Goal: Task Accomplishment & Management: Use online tool/utility

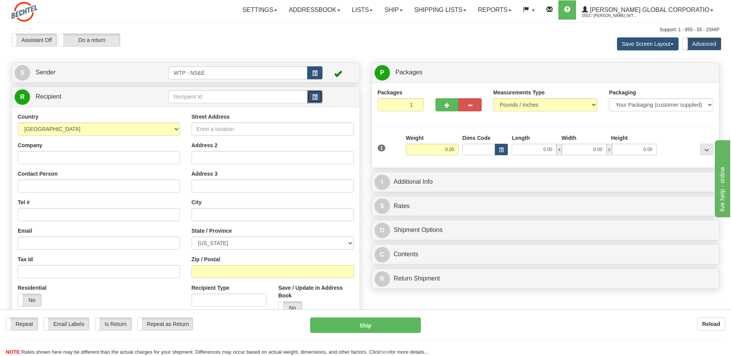
click at [314, 96] on span "button" at bounding box center [314, 97] width 5 height 5
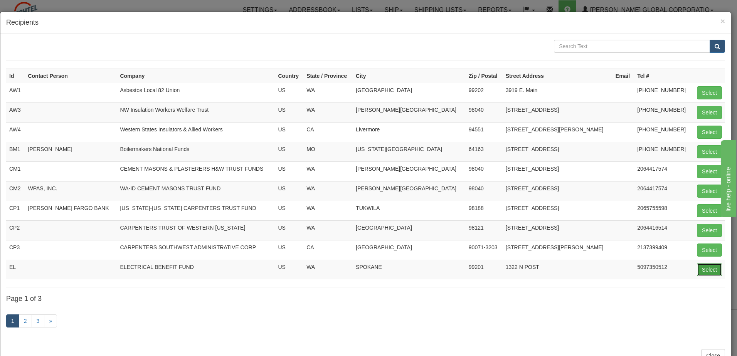
click at [697, 267] on button "Select" at bounding box center [709, 269] width 25 height 13
type input "EL"
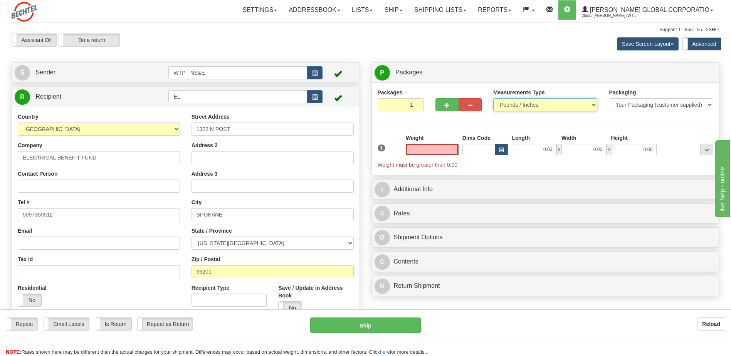
type input "0.00"
click at [585, 104] on select "Pounds / Inches Kilograms / Centimeters" at bounding box center [545, 104] width 104 height 13
click at [577, 84] on div "Packages 1 1 Measurements Type" at bounding box center [546, 128] width 348 height 92
click at [643, 105] on select "Your Packaging (customer supplied) Envelope (carrier supplied) Pack (carrier su…" at bounding box center [661, 104] width 104 height 13
select select "2"
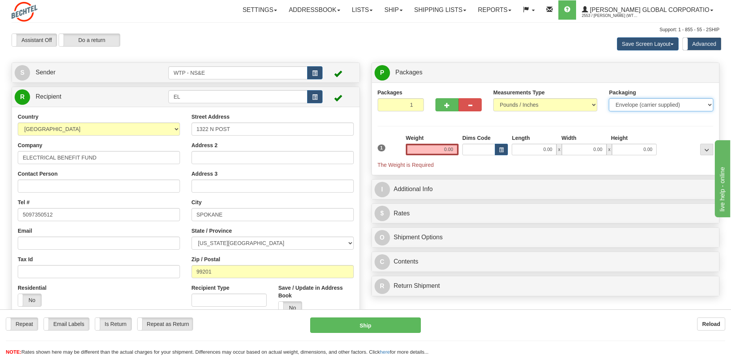
click at [609, 98] on select "Your Packaging (customer supplied) Envelope (carrier supplied) Pack (carrier su…" at bounding box center [661, 104] width 104 height 13
click at [444, 148] on input "0.00" at bounding box center [432, 150] width 53 height 12
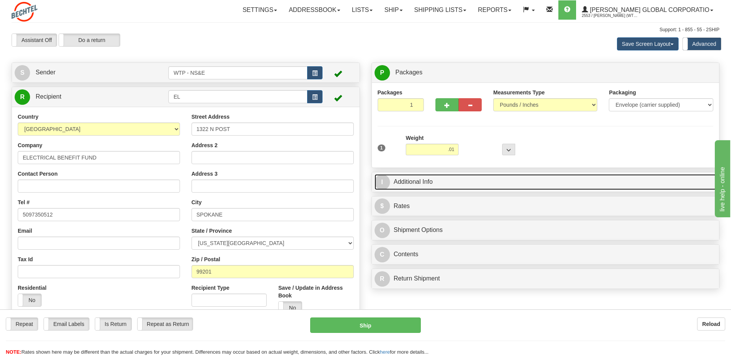
type input "0.01"
click at [416, 178] on link "I Additional Info" at bounding box center [546, 182] width 342 height 16
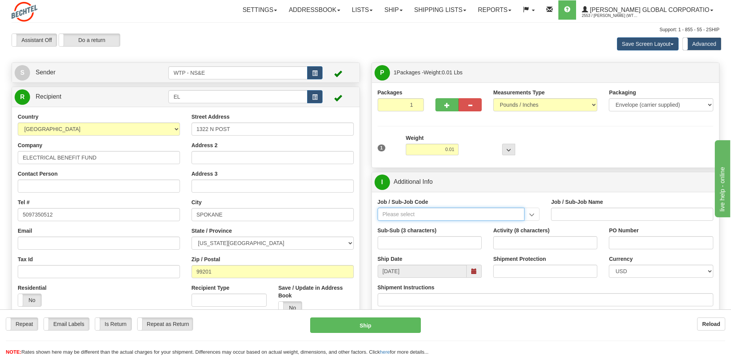
click at [401, 213] on input "Job / Sub-Job Code" at bounding box center [451, 214] width 147 height 13
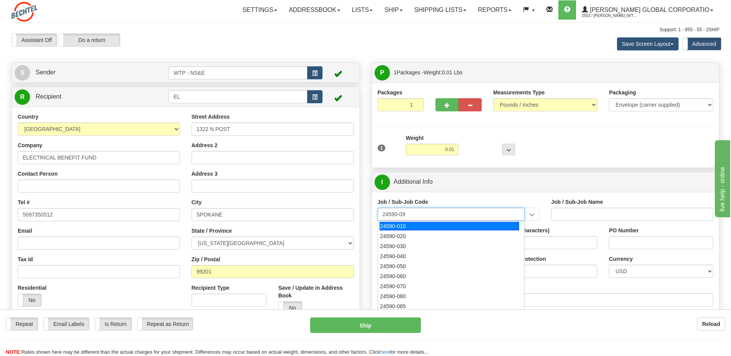
type input "24590-090"
click at [414, 228] on div "24590-090" at bounding box center [449, 226] width 139 height 8
type input "WTP - ALLOCATED COST-SHARED SERVICES"
type input "24590-090"
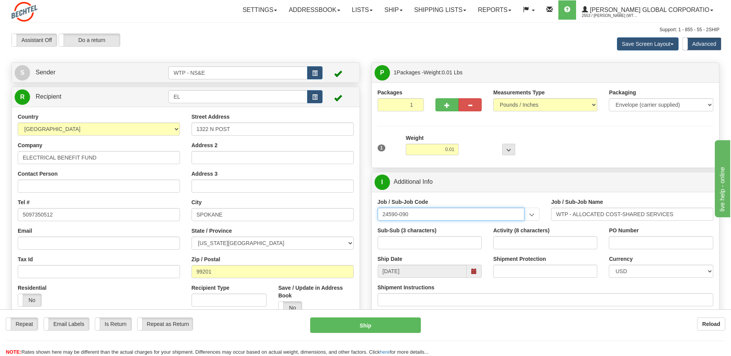
click at [454, 208] on input "24590-090" at bounding box center [451, 214] width 147 height 13
click at [467, 202] on div "Job / Sub-Job Code 24590-090 24590-090" at bounding box center [459, 209] width 162 height 23
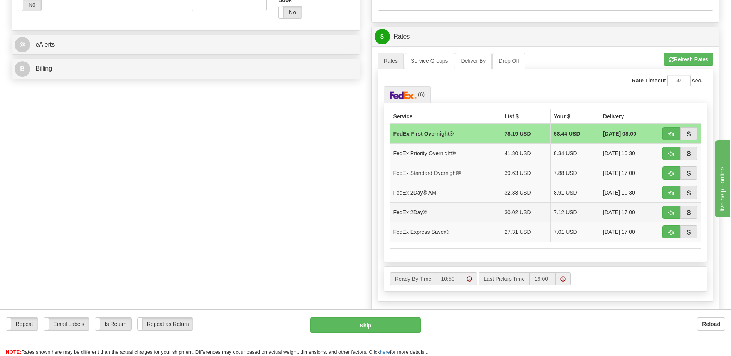
scroll to position [308, 0]
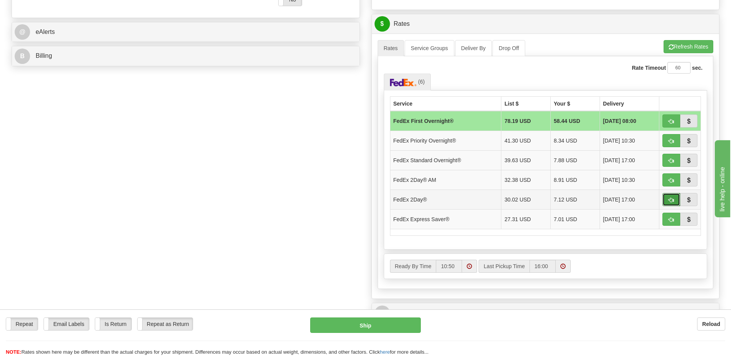
click at [670, 198] on span "button" at bounding box center [670, 200] width 5 height 5
type input "03"
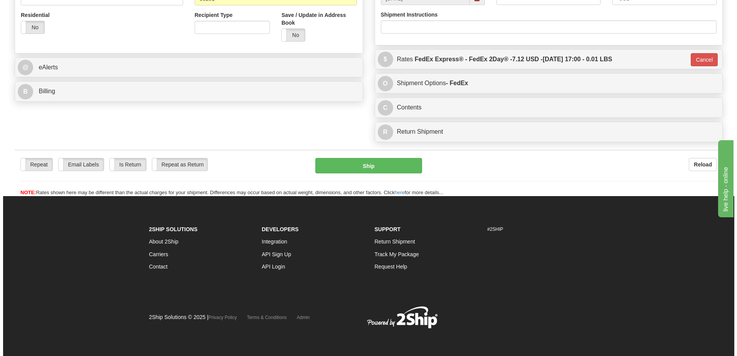
scroll to position [273, 0]
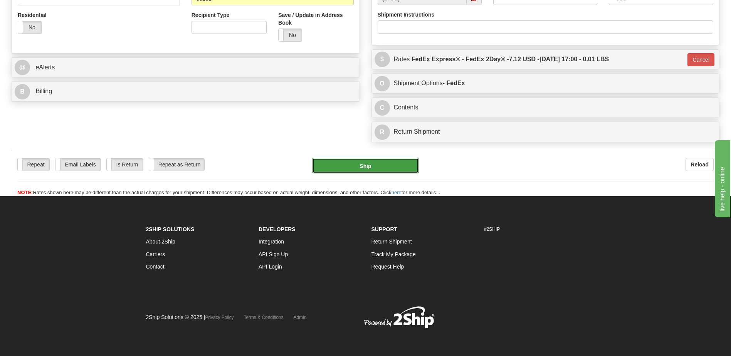
click at [367, 165] on button "Ship" at bounding box center [365, 165] width 106 height 15
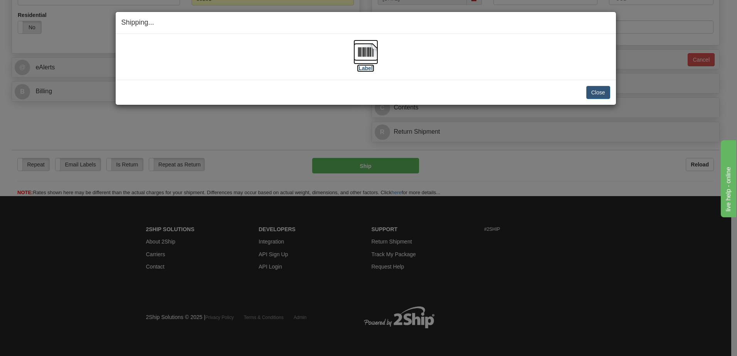
click at [361, 70] on label "[Label]" at bounding box center [366, 68] width 18 height 8
click at [597, 92] on button "Close" at bounding box center [598, 92] width 24 height 13
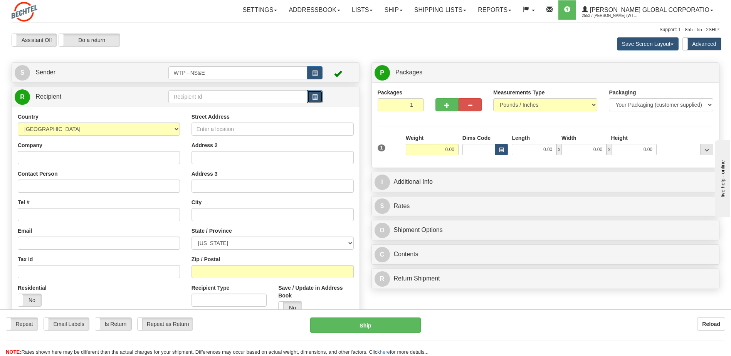
click at [314, 97] on span "button" at bounding box center [314, 97] width 5 height 5
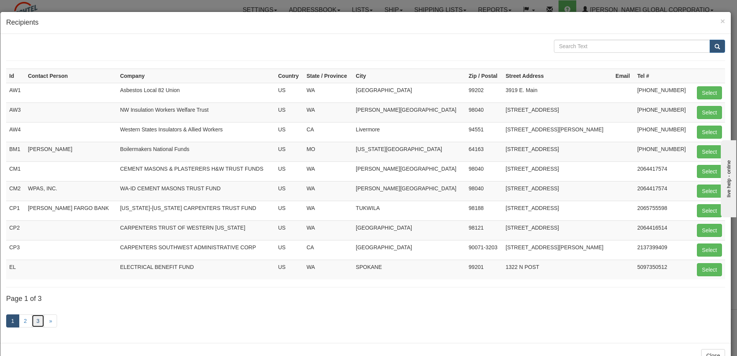
click at [40, 321] on link "3" at bounding box center [38, 320] width 13 height 13
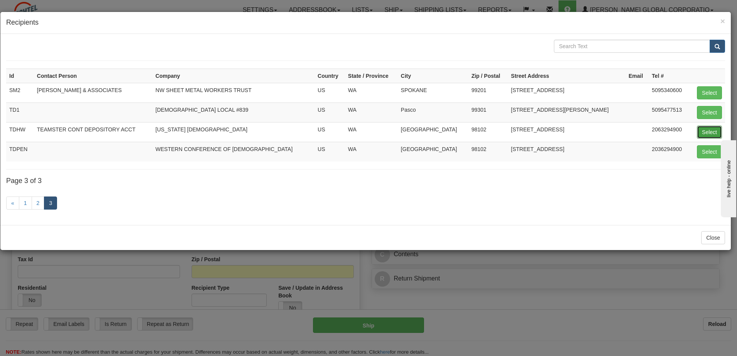
click at [705, 133] on button "Select" at bounding box center [709, 132] width 25 height 13
type input "TDHW"
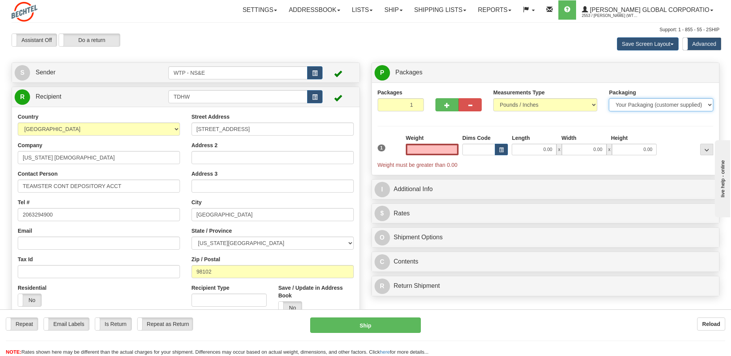
type input "0.00"
click at [650, 110] on select "Your Packaging (customer supplied) Envelope (carrier supplied) Pack (carrier su…" at bounding box center [661, 104] width 104 height 13
select select "2"
click at [609, 98] on select "Your Packaging (customer supplied) Envelope (carrier supplied) Pack (carrier su…" at bounding box center [661, 104] width 104 height 13
drag, startPoint x: 436, startPoint y: 147, endPoint x: 432, endPoint y: 148, distance: 4.4
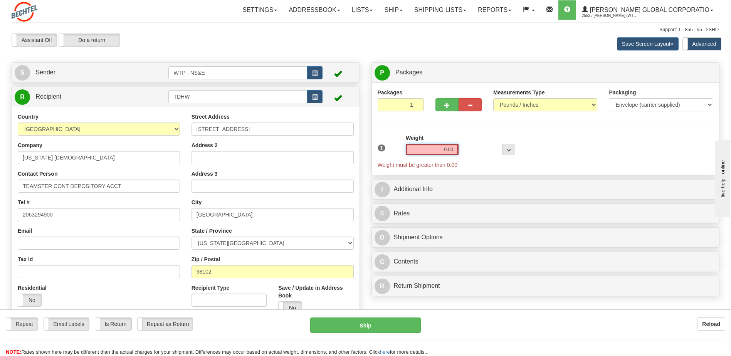
click at [435, 148] on input "0.00" at bounding box center [432, 150] width 53 height 12
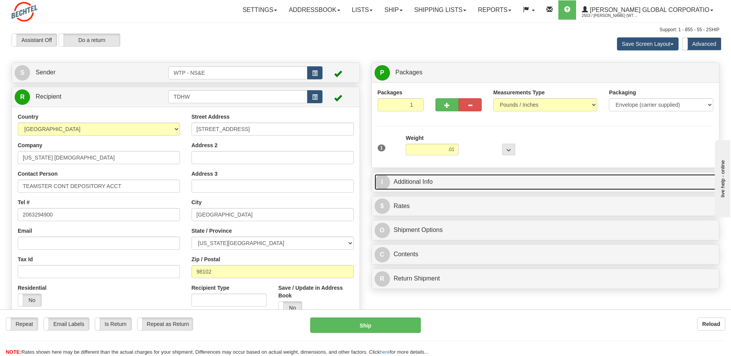
type input "0.01"
click at [417, 182] on link "I Additional Info" at bounding box center [546, 182] width 342 height 16
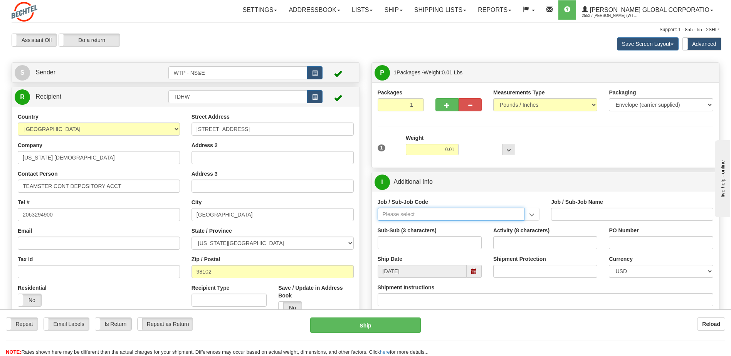
click at [403, 212] on input "Job / Sub-Job Code" at bounding box center [451, 214] width 147 height 13
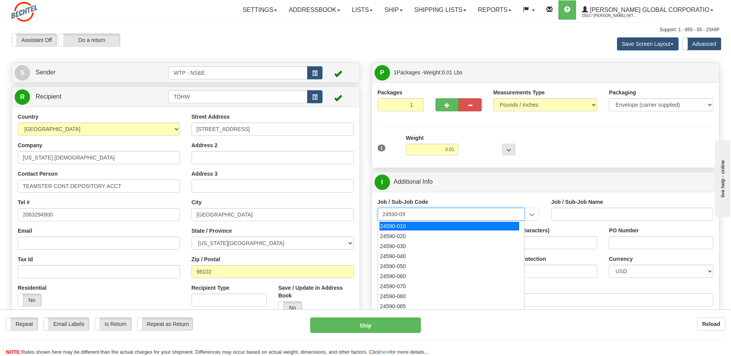
type input "24590-090"
click at [402, 223] on div "24590-090" at bounding box center [449, 226] width 139 height 8
type input "WTP - ALLOCATED COST-SHARED SERVICES"
type input "24590-090"
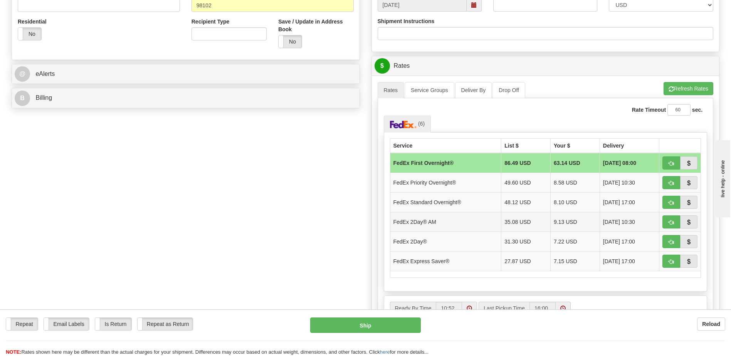
scroll to position [270, 0]
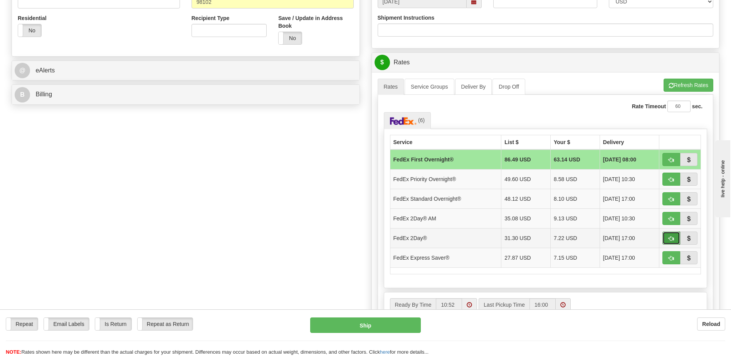
click at [667, 236] on button "button" at bounding box center [671, 238] width 18 height 13
type input "03"
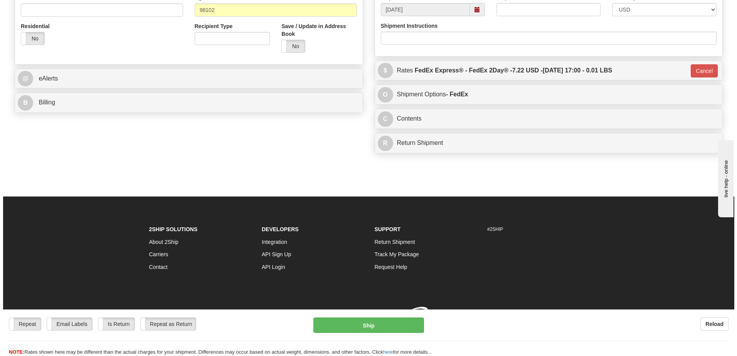
scroll to position [268, 0]
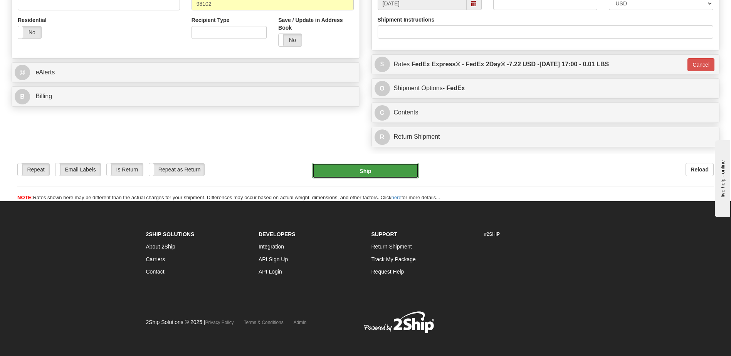
click at [358, 173] on button "Ship" at bounding box center [365, 170] width 106 height 15
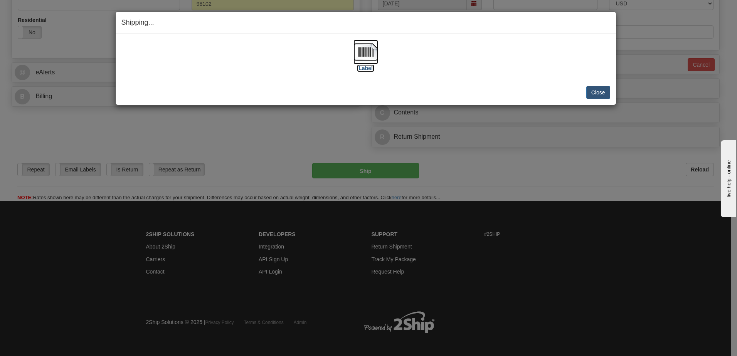
click at [360, 69] on label "[Label]" at bounding box center [366, 68] width 18 height 8
click at [601, 92] on button "Close" at bounding box center [598, 92] width 24 height 13
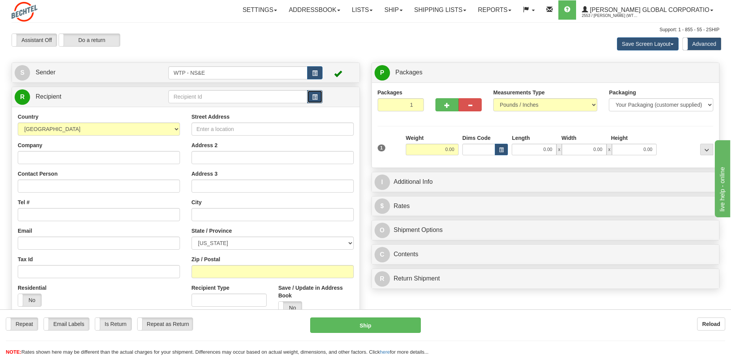
click at [311, 99] on button "button" at bounding box center [314, 96] width 15 height 13
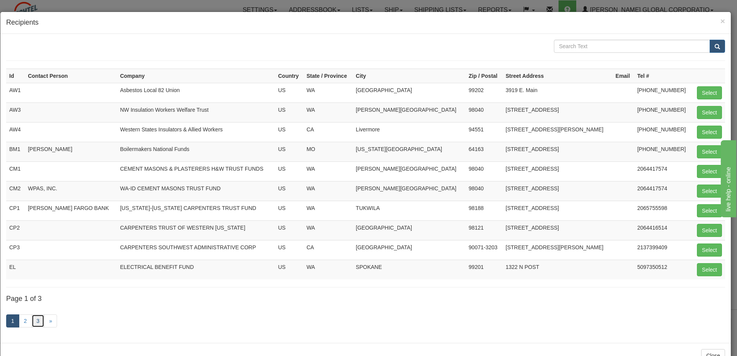
click at [37, 318] on link "3" at bounding box center [38, 320] width 13 height 13
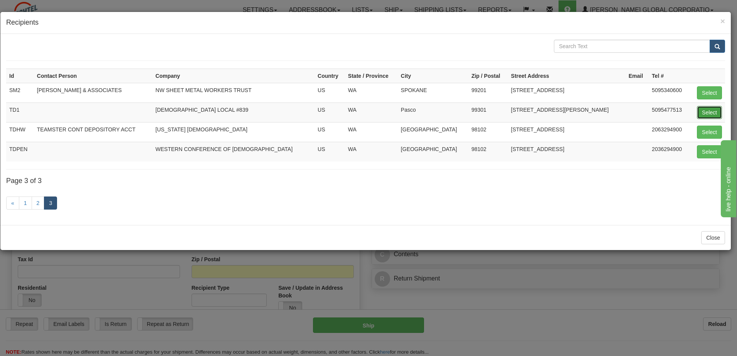
click at [716, 110] on button "Select" at bounding box center [709, 112] width 25 height 13
type input "TD1"
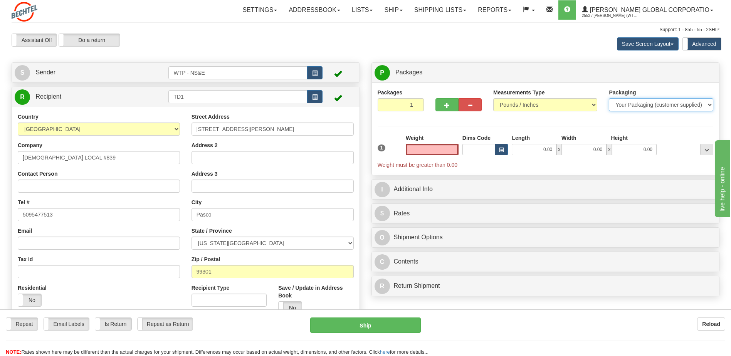
type input "0.00"
click at [638, 105] on select "Your Packaging (customer supplied) Envelope (carrier supplied) Pack (carrier su…" at bounding box center [661, 104] width 104 height 13
select select "2"
click at [609, 98] on select "Your Packaging (customer supplied) Envelope (carrier supplied) Pack (carrier su…" at bounding box center [661, 104] width 104 height 13
click at [440, 149] on input "0.00" at bounding box center [432, 150] width 53 height 12
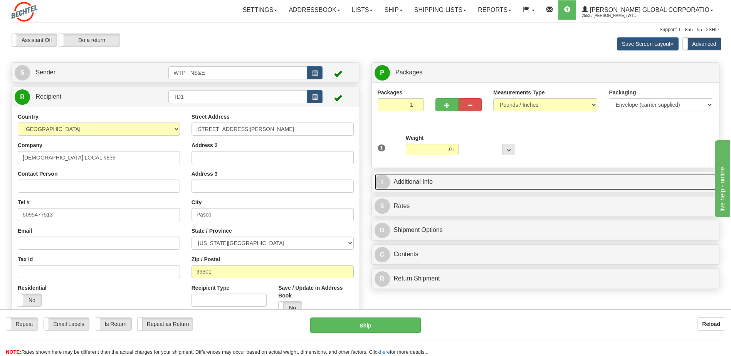
type input "0.01"
click at [434, 182] on link "I Additional Info" at bounding box center [546, 182] width 342 height 16
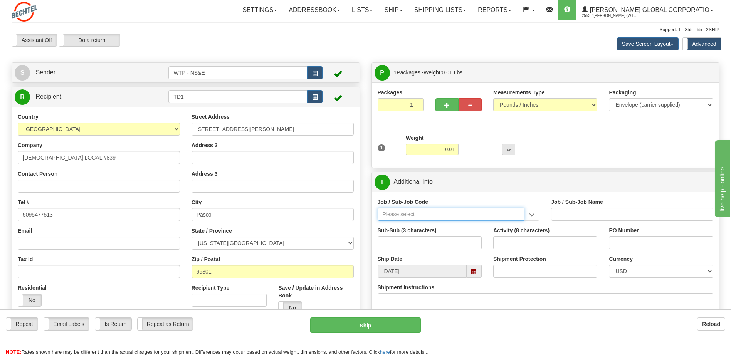
click at [448, 215] on input "Job / Sub-Job Code" at bounding box center [451, 214] width 147 height 13
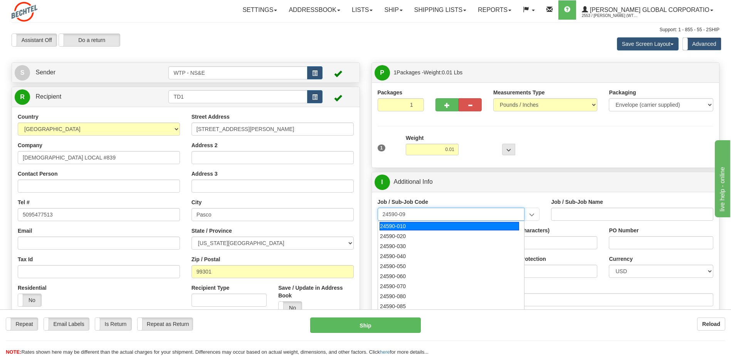
type input "24590-090"
click at [435, 226] on div "24590-090" at bounding box center [449, 226] width 139 height 8
type input "WTP - ALLOCATED COST-SHARED SERVICES"
type input "24590-090"
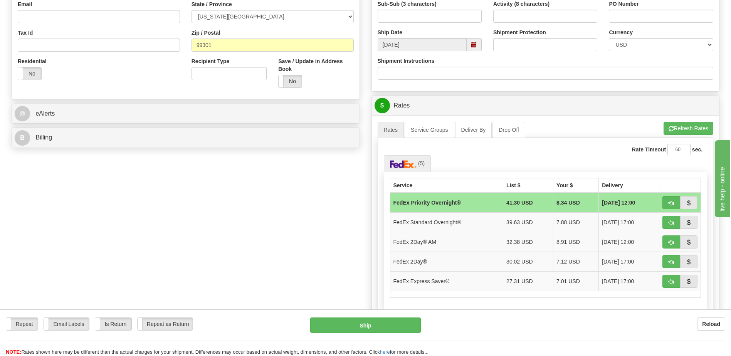
scroll to position [231, 0]
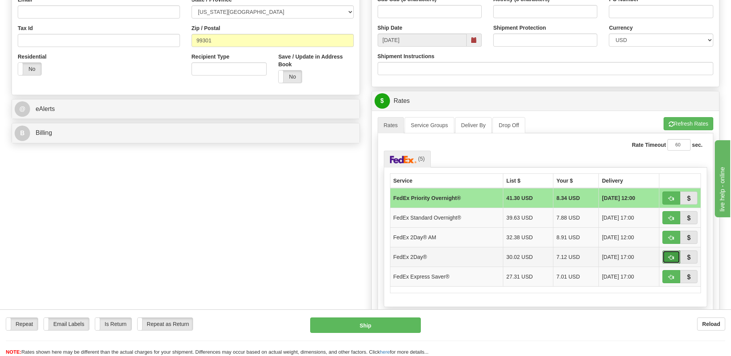
click at [668, 258] on span "button" at bounding box center [670, 257] width 5 height 5
type input "03"
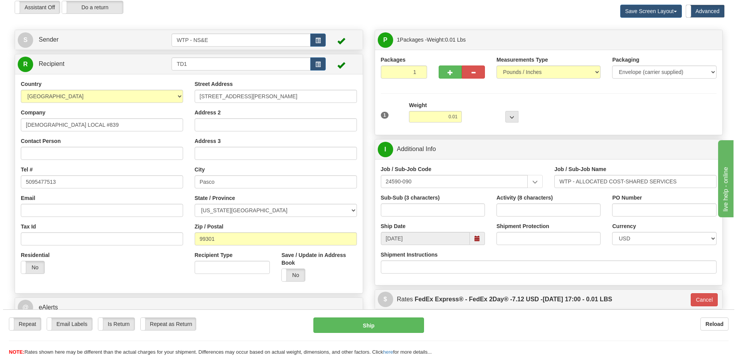
scroll to position [0, 0]
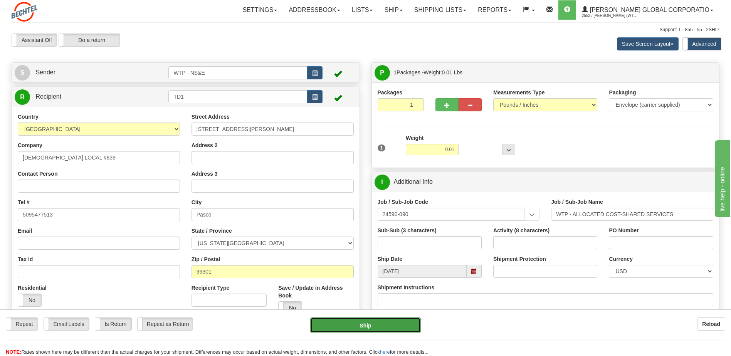
click at [372, 325] on button "Ship" at bounding box center [365, 324] width 110 height 15
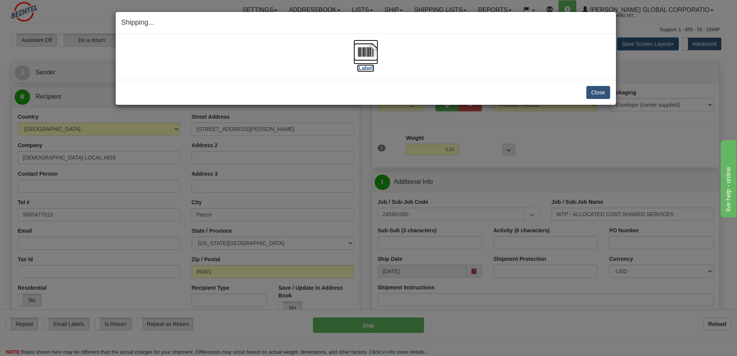
click at [368, 69] on label "[Label]" at bounding box center [366, 68] width 18 height 8
drag, startPoint x: 449, startPoint y: 67, endPoint x: 453, endPoint y: 66, distance: 3.9
click at [450, 67] on div "[Label]" at bounding box center [365, 57] width 489 height 34
click at [595, 92] on button "Close" at bounding box center [598, 92] width 24 height 13
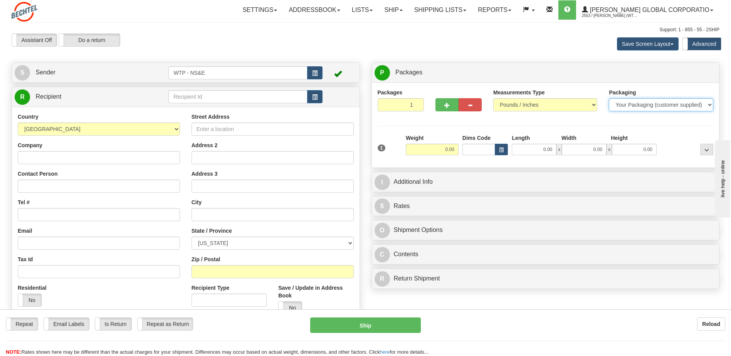
click at [645, 102] on select "Your Packaging (customer supplied) Envelope (carrier supplied) Pack (carrier su…" at bounding box center [661, 104] width 104 height 13
select select "2"
click at [609, 98] on select "Your Packaging (customer supplied) Envelope (carrier supplied) Pack (carrier su…" at bounding box center [661, 104] width 104 height 13
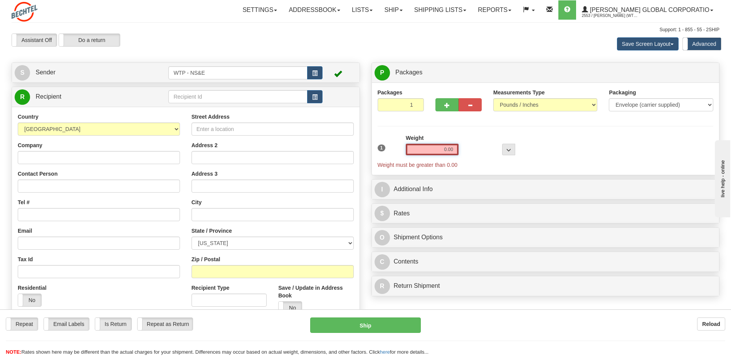
click at [437, 151] on input "0.00" at bounding box center [432, 150] width 53 height 12
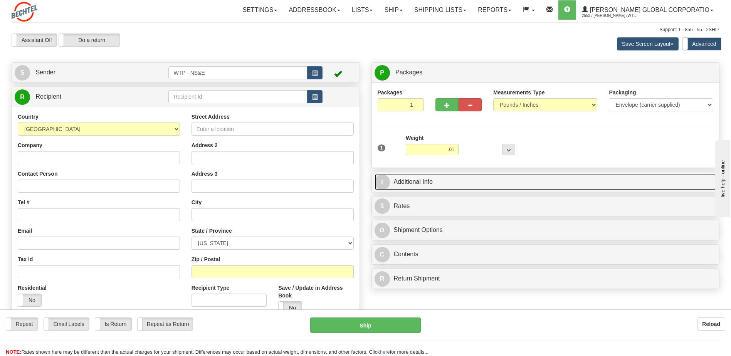
type input "0.01"
click at [430, 179] on link "I Additional Info" at bounding box center [546, 182] width 342 height 16
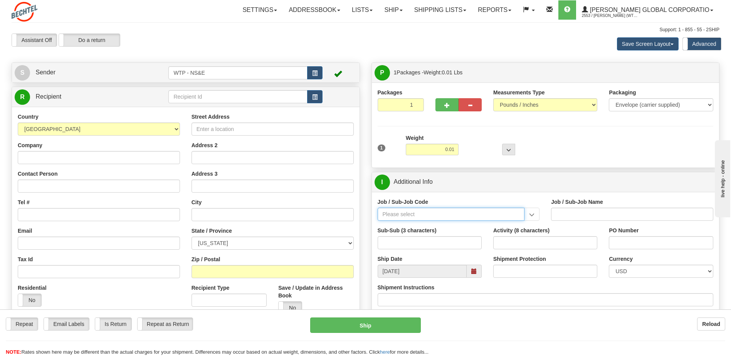
click at [407, 215] on input "Job / Sub-Job Code" at bounding box center [451, 214] width 147 height 13
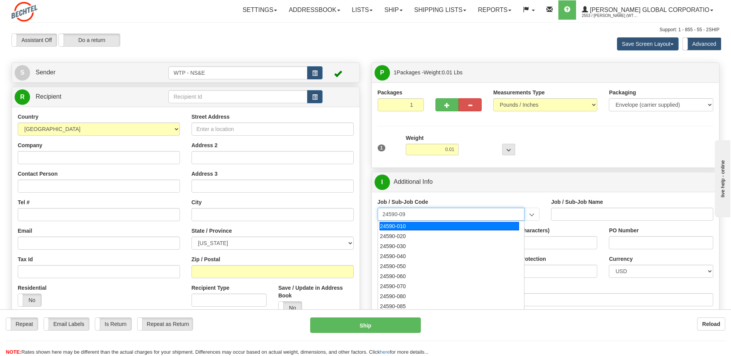
type input "24590-090"
click at [428, 226] on div "24590-090" at bounding box center [449, 226] width 139 height 8
type input "WTP - ALLOCATED COST-SHARED SERVICES"
type input "24590-090"
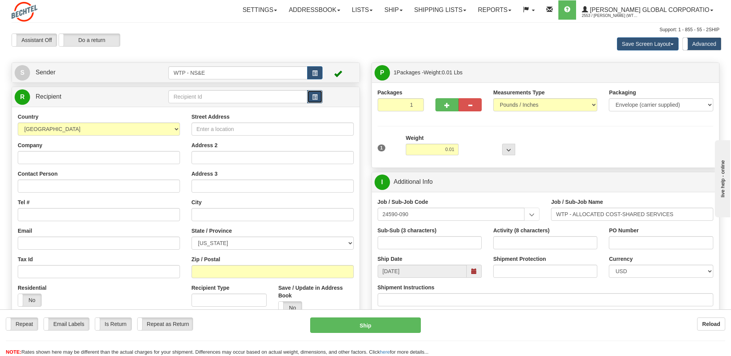
click at [317, 92] on button "button" at bounding box center [314, 96] width 15 height 13
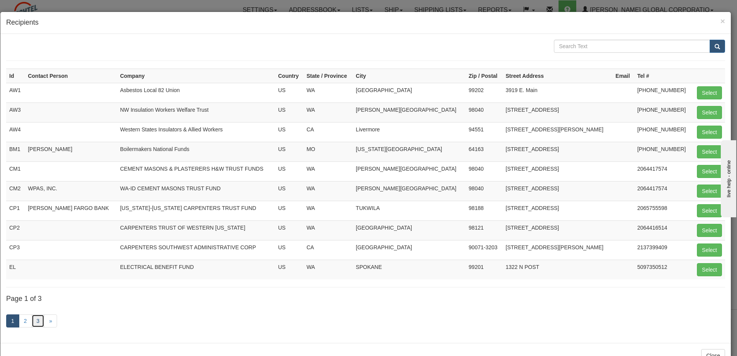
click at [40, 323] on link "3" at bounding box center [38, 320] width 13 height 13
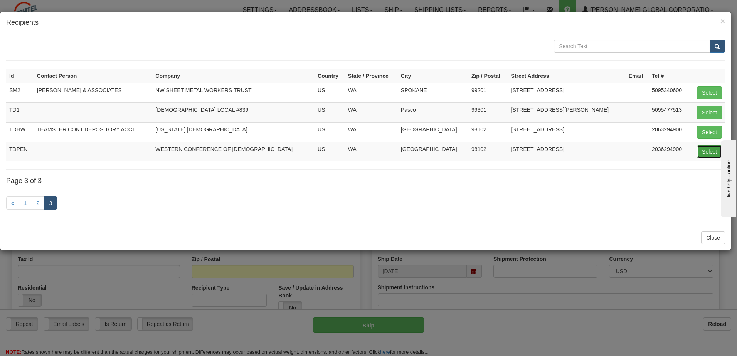
click at [706, 151] on button "Select" at bounding box center [709, 151] width 25 height 13
type input "TDPEN"
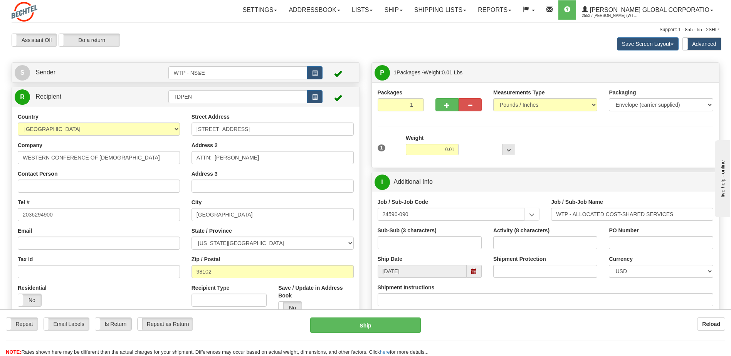
click at [562, 140] on div "1 Weight 0.01 Dims Code 0 x" at bounding box center [546, 147] width 340 height 27
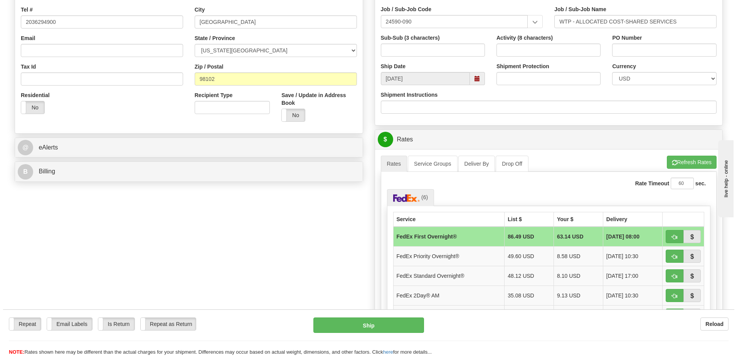
scroll to position [231, 0]
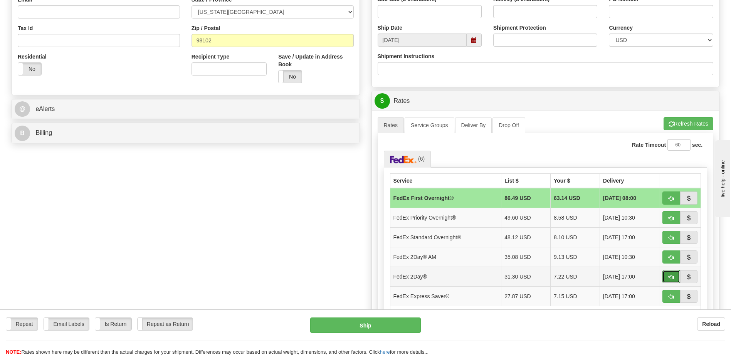
click at [666, 274] on button "button" at bounding box center [671, 276] width 18 height 13
type input "03"
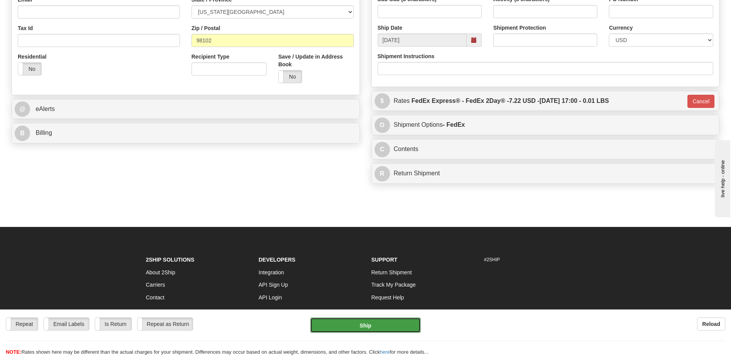
click at [358, 327] on button "Ship" at bounding box center [365, 324] width 110 height 15
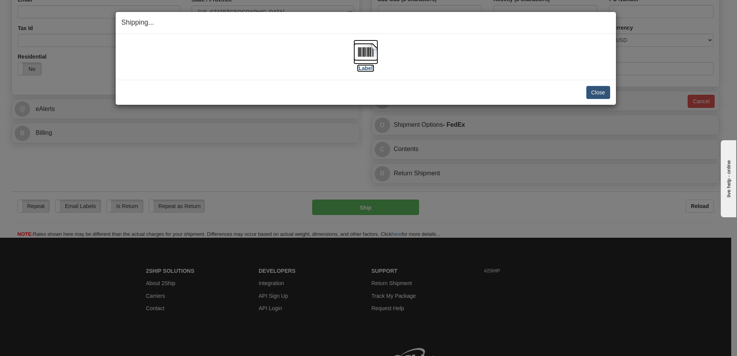
click at [366, 69] on label "[Label]" at bounding box center [366, 68] width 18 height 8
click at [415, 95] on div "Close Cancel" at bounding box center [365, 92] width 489 height 13
click at [597, 89] on button "Close" at bounding box center [598, 92] width 24 height 13
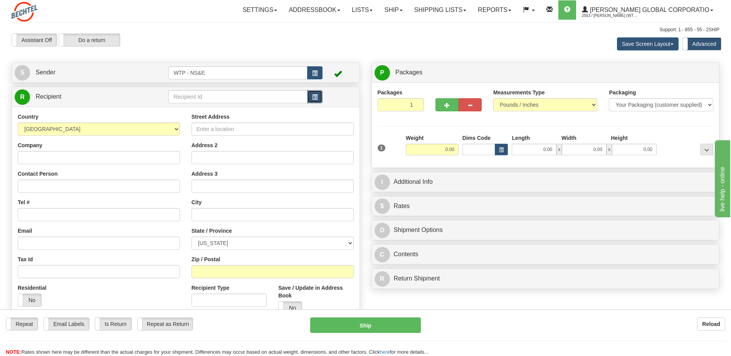
click at [316, 96] on span "button" at bounding box center [314, 97] width 5 height 5
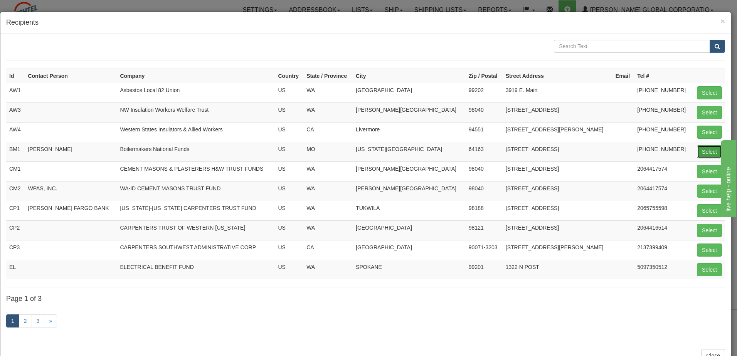
click at [702, 151] on button "Select" at bounding box center [709, 151] width 25 height 13
type input "BM1"
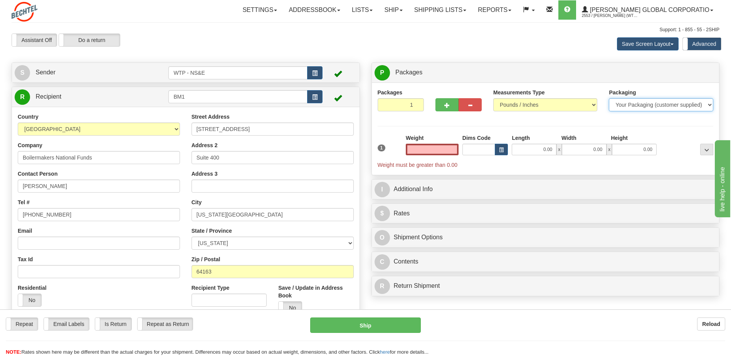
type input "0.00"
click at [630, 111] on select "Your Packaging (customer supplied) Envelope (carrier supplied) Pack (carrier su…" at bounding box center [661, 104] width 104 height 13
select select "2"
click at [609, 98] on select "Your Packaging (customer supplied) Envelope (carrier supplied) Pack (carrier su…" at bounding box center [661, 104] width 104 height 13
click at [450, 150] on input "0.00" at bounding box center [432, 150] width 53 height 12
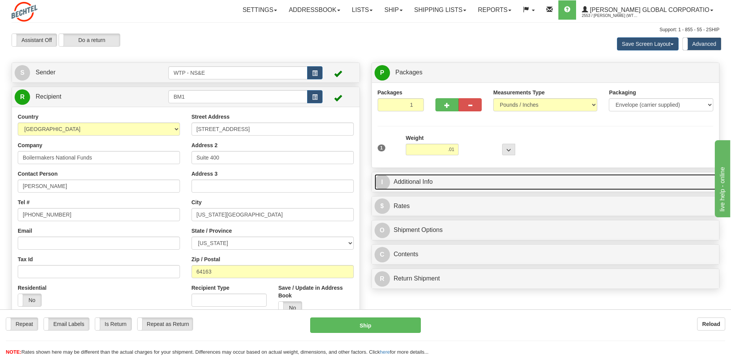
type input "0.01"
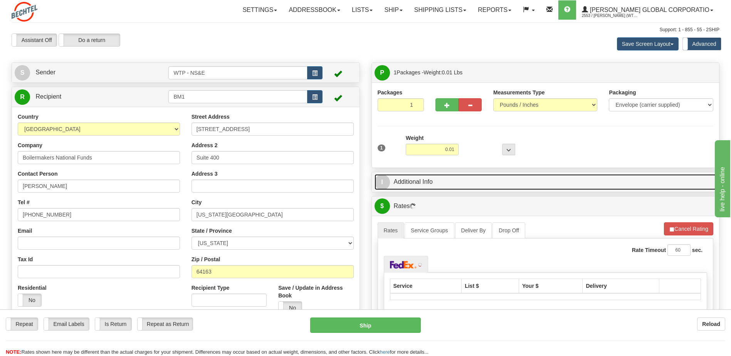
click at [455, 183] on link "I Additional Info" at bounding box center [546, 182] width 342 height 16
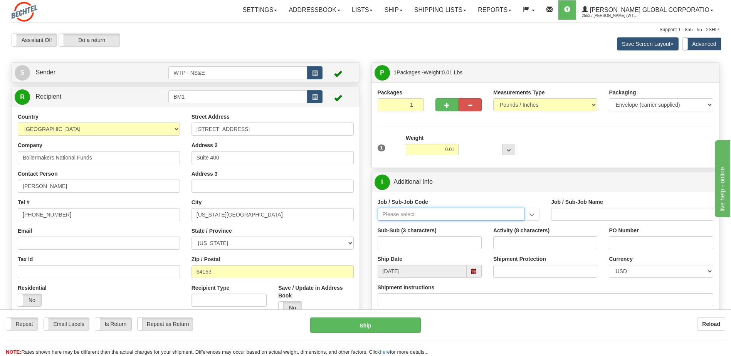
click at [415, 219] on input "Job / Sub-Job Code" at bounding box center [451, 214] width 147 height 13
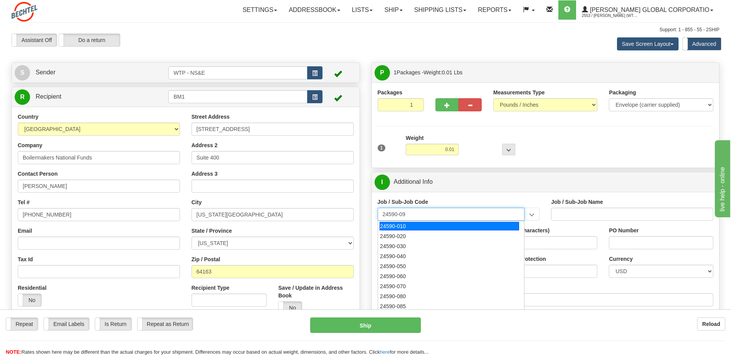
type input "24590-090"
click at [408, 222] on div "24590-090" at bounding box center [449, 226] width 139 height 8
type input "WTP - ALLOCATED COST-SHARED SERVICES"
type input "24590-090"
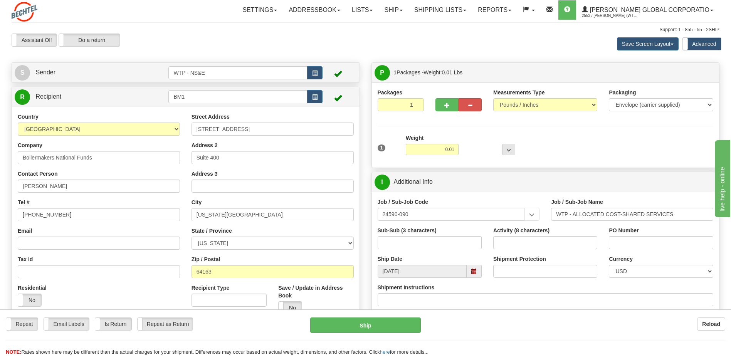
click at [488, 159] on div "1 Weight 0.01 Dims Code 0 x" at bounding box center [546, 147] width 340 height 27
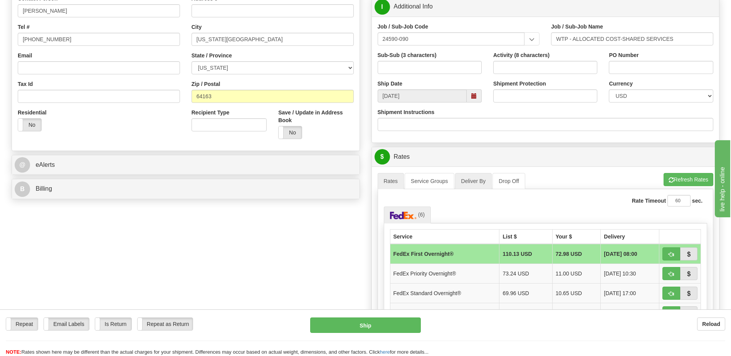
scroll to position [270, 0]
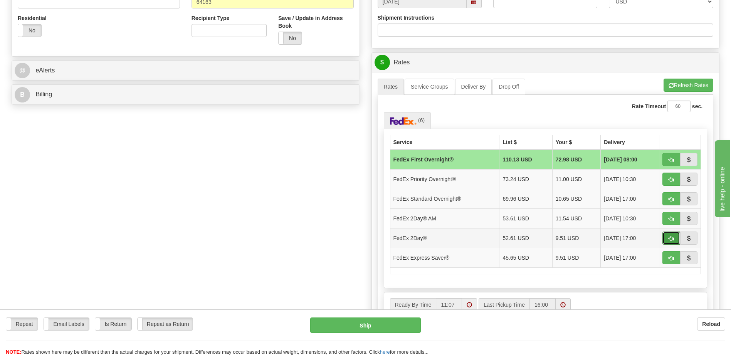
click at [666, 236] on button "button" at bounding box center [671, 238] width 18 height 13
type input "03"
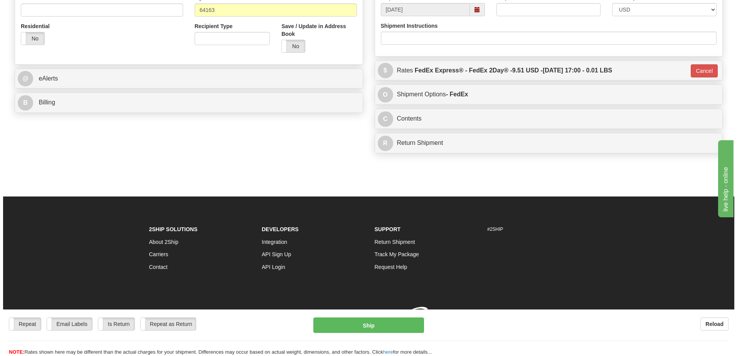
scroll to position [265, 0]
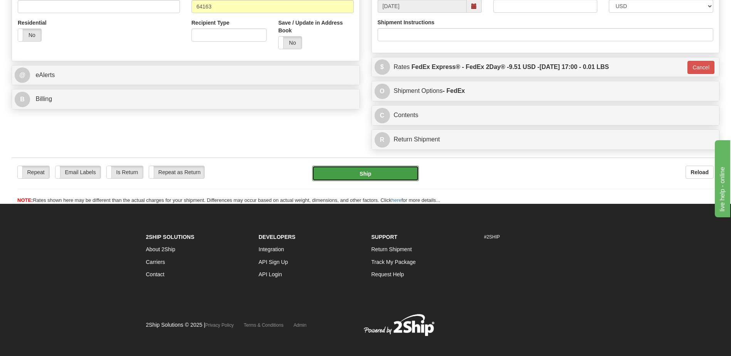
click at [377, 171] on button "Ship" at bounding box center [365, 173] width 106 height 15
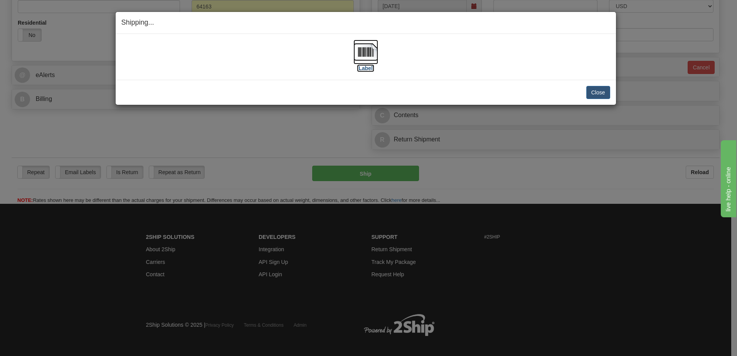
click at [370, 70] on label "[Label]" at bounding box center [366, 68] width 18 height 8
click at [442, 73] on div "[Label]" at bounding box center [365, 57] width 489 height 34
click at [593, 92] on button "Close" at bounding box center [598, 92] width 24 height 13
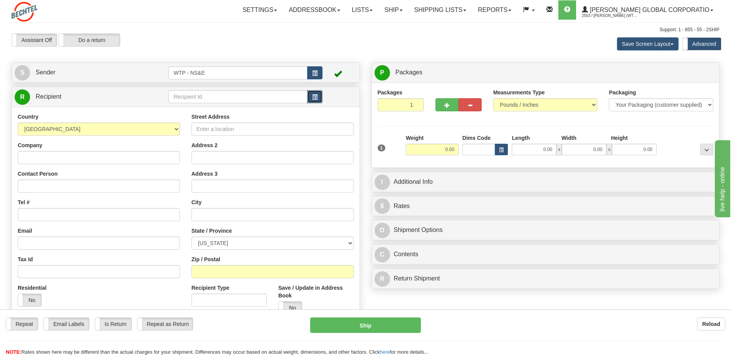
click at [314, 93] on button "button" at bounding box center [314, 96] width 15 height 13
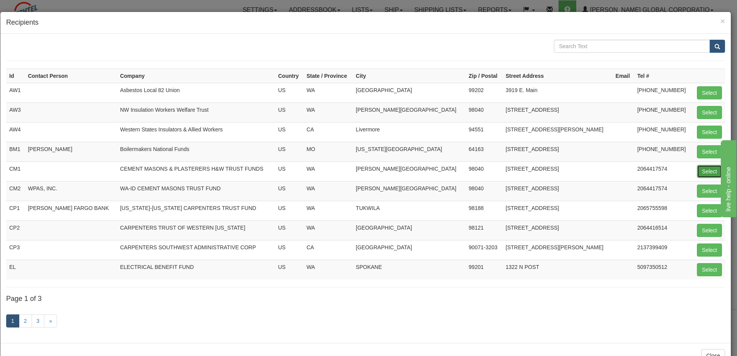
click at [697, 171] on button "Select" at bounding box center [709, 171] width 25 height 13
type input "CM1"
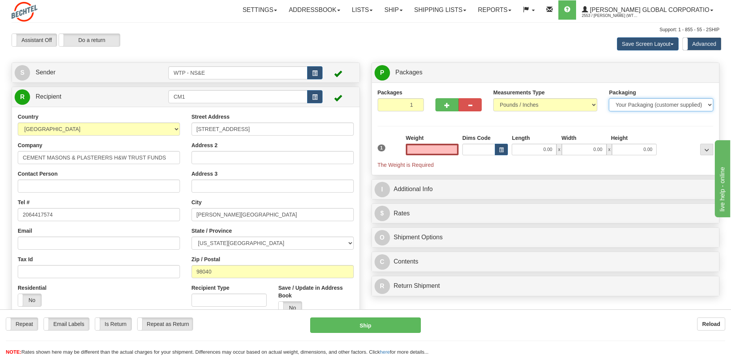
type input "0.00"
click at [637, 106] on select "Your Packaging (customer supplied) Envelope (carrier supplied) Pack (carrier su…" at bounding box center [661, 104] width 104 height 13
select select "2"
click at [609, 98] on select "Your Packaging (customer supplied) Envelope (carrier supplied) Pack (carrier su…" at bounding box center [661, 104] width 104 height 13
click at [450, 152] on input "0.00" at bounding box center [432, 150] width 53 height 12
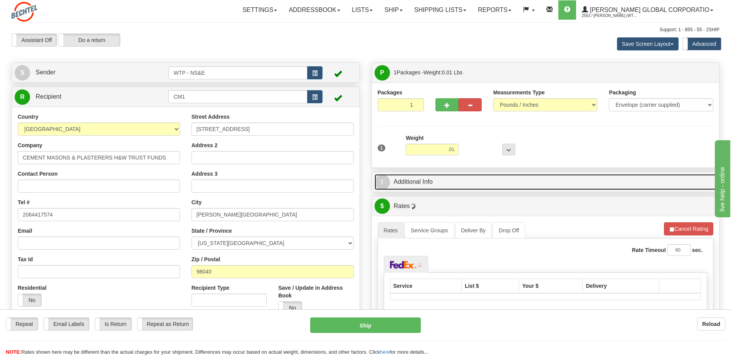
type input "0.01"
click at [447, 186] on link "I Additional Info" at bounding box center [546, 182] width 342 height 16
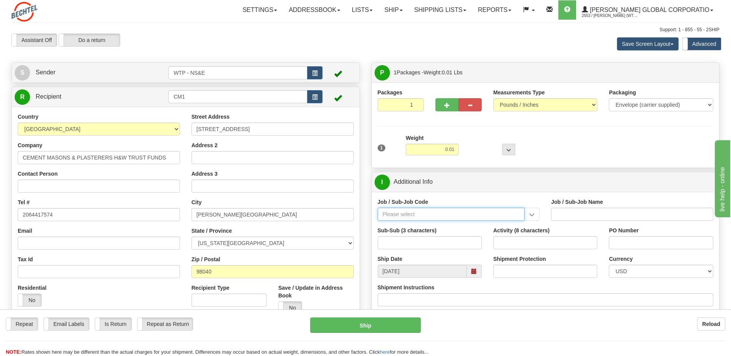
click at [411, 220] on input "Job / Sub-Job Code" at bounding box center [451, 214] width 147 height 13
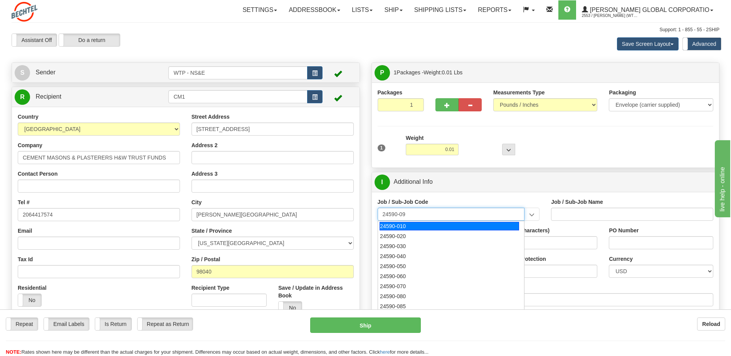
type input "24590-090"
click at [413, 227] on div "24590-090" at bounding box center [449, 226] width 139 height 8
type input "WTP - ALLOCATED COST-SHARED SERVICES"
type input "24590-090"
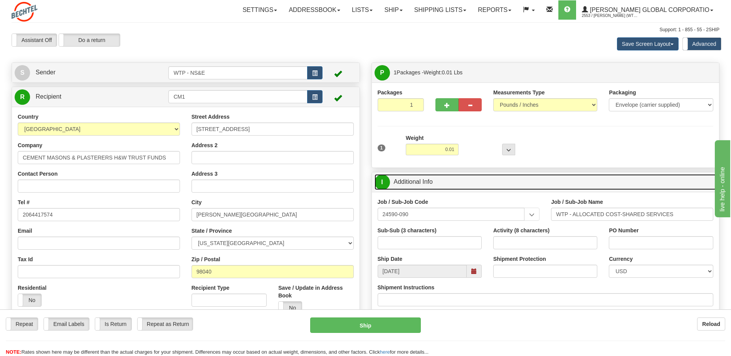
click at [491, 188] on link "I Additional Info" at bounding box center [546, 182] width 342 height 16
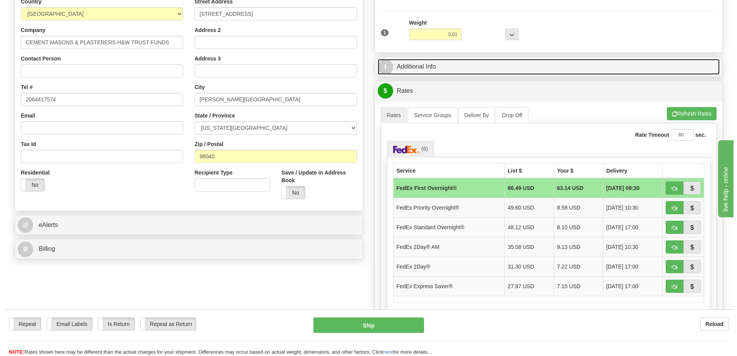
scroll to position [116, 0]
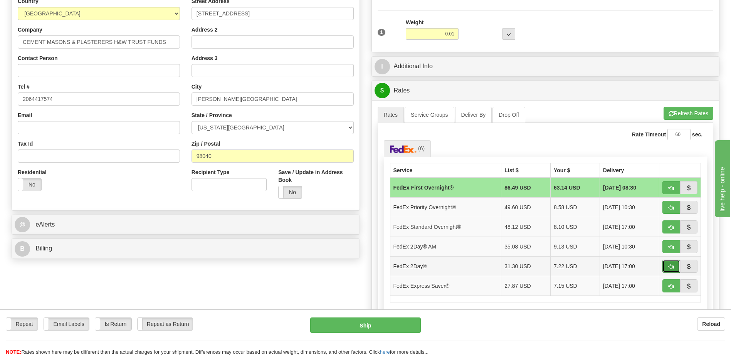
click at [669, 265] on span "button" at bounding box center [670, 266] width 5 height 5
type input "03"
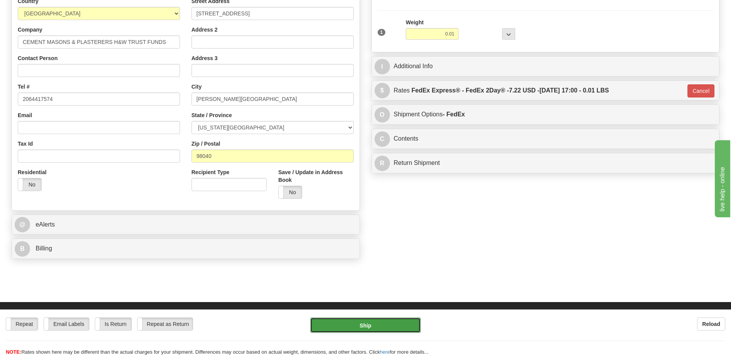
click at [380, 324] on button "Ship" at bounding box center [365, 324] width 110 height 15
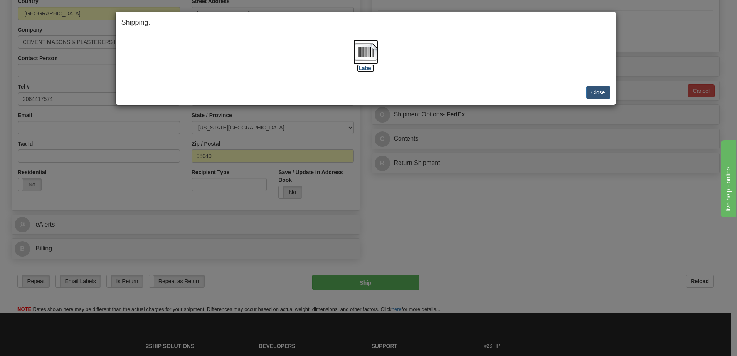
click at [361, 71] on label "[Label]" at bounding box center [366, 68] width 18 height 8
click at [452, 70] on div "[Label]" at bounding box center [365, 57] width 489 height 34
drag, startPoint x: 598, startPoint y: 92, endPoint x: 553, endPoint y: 113, distance: 49.3
click at [597, 93] on button "Close" at bounding box center [598, 92] width 24 height 13
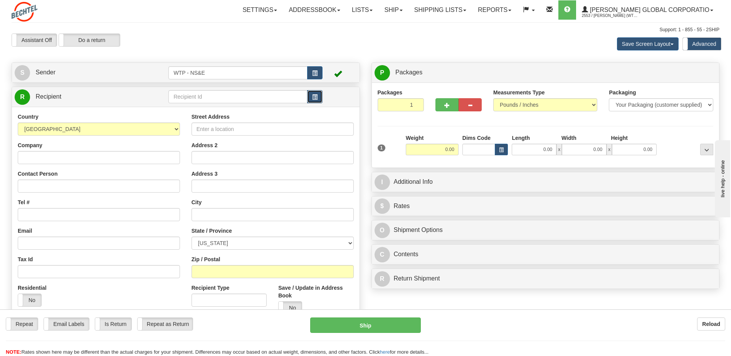
click at [312, 94] on button "button" at bounding box center [314, 96] width 15 height 13
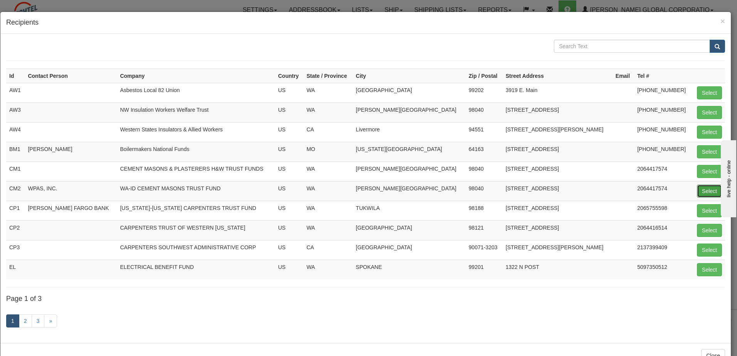
click at [701, 188] on button "Select" at bounding box center [709, 191] width 25 height 13
type input "CM2"
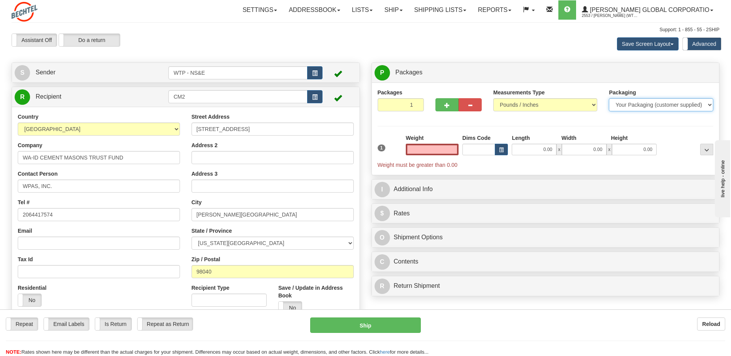
type input "0.00"
drag, startPoint x: 663, startPoint y: 108, endPoint x: 656, endPoint y: 108, distance: 6.9
click at [661, 108] on select "Your Packaging (customer supplied) Envelope (carrier supplied) Pack (carrier su…" at bounding box center [661, 104] width 104 height 13
select select "2"
click at [609, 98] on select "Your Packaging (customer supplied) Envelope (carrier supplied) Pack (carrier su…" at bounding box center [661, 104] width 104 height 13
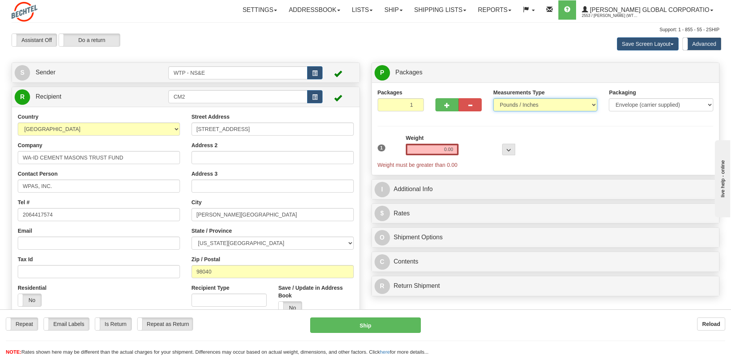
click at [554, 104] on select "Pounds / Inches Kilograms / Centimeters" at bounding box center [545, 104] width 104 height 13
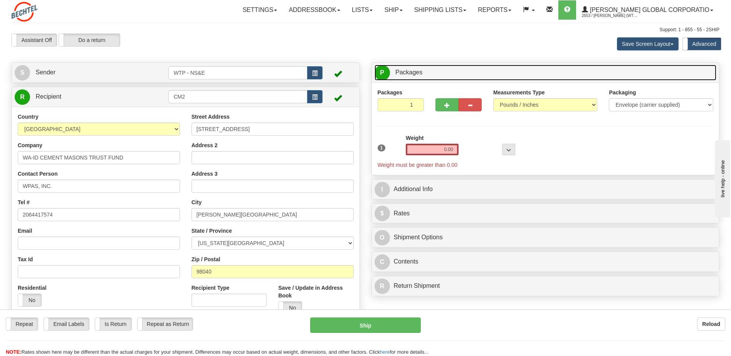
click at [548, 73] on link "P Packages 1 Packages - Weight: 0.00 Lbs" at bounding box center [546, 73] width 342 height 16
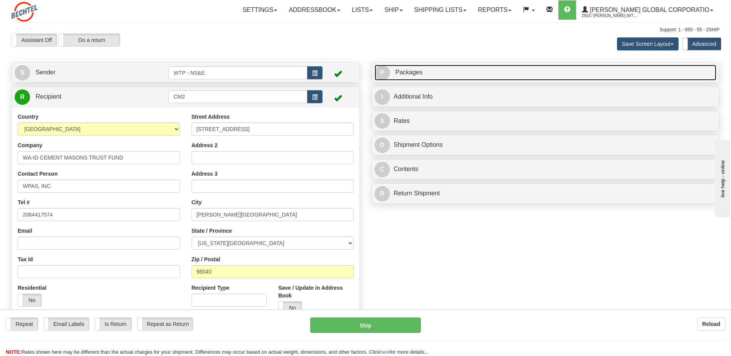
click at [450, 80] on link "P Packages 1 Packages - Weight: 0.00 Lbs" at bounding box center [546, 73] width 342 height 16
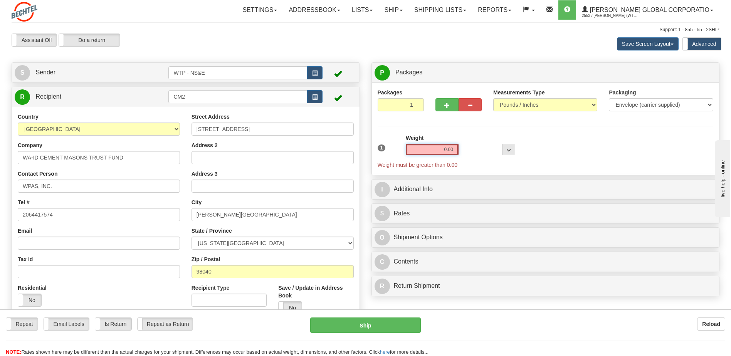
click at [436, 152] on input "0.00" at bounding box center [432, 150] width 53 height 12
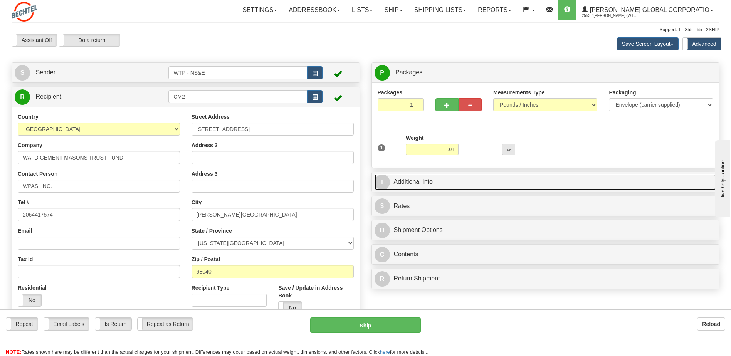
type input "0.01"
click at [450, 178] on link "I Additional Info" at bounding box center [546, 182] width 342 height 16
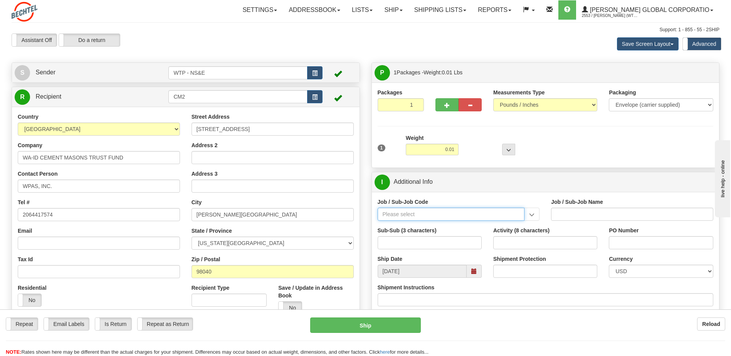
click at [405, 208] on input "Job / Sub-Job Code" at bounding box center [451, 214] width 147 height 13
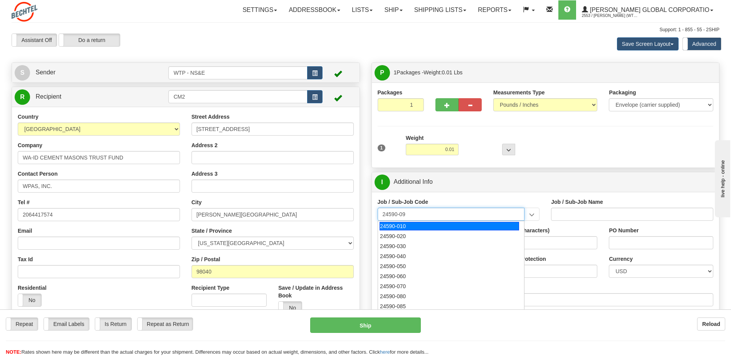
type input "24590-090"
click at [408, 225] on div "24590-090" at bounding box center [449, 226] width 139 height 8
type input "WTP - ALLOCATED COST-SHARED SERVICES"
type input "24590-090"
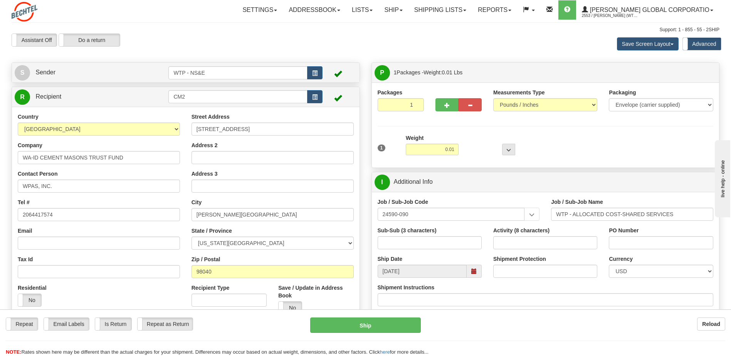
click at [474, 193] on div "Job / Sub-Job Code 24590-090 24590-090 Job / Sub-Job Name WTP - ALLOCATED COST-…" at bounding box center [546, 255] width 348 height 126
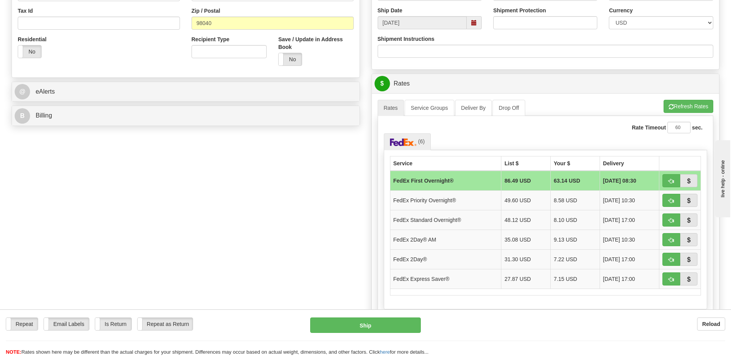
scroll to position [347, 0]
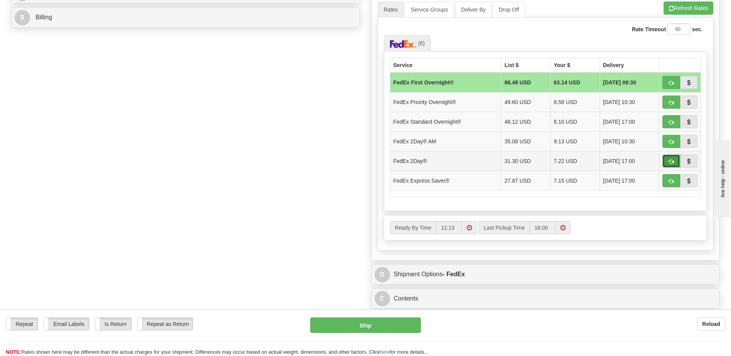
click at [667, 160] on button "button" at bounding box center [671, 161] width 18 height 13
type input "03"
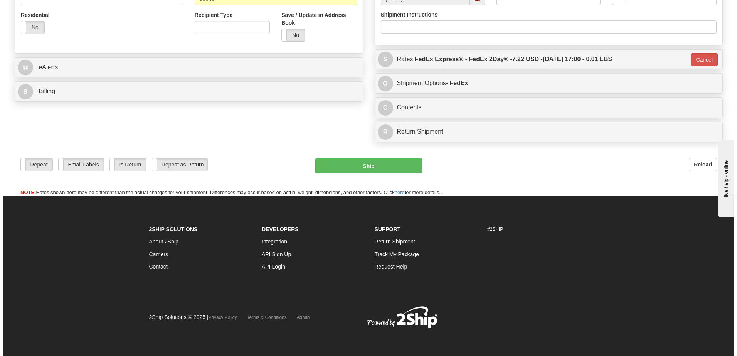
scroll to position [273, 0]
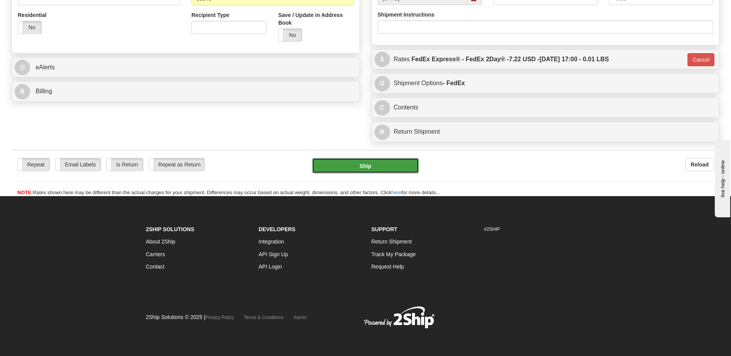
click at [373, 167] on button "Ship" at bounding box center [365, 165] width 106 height 15
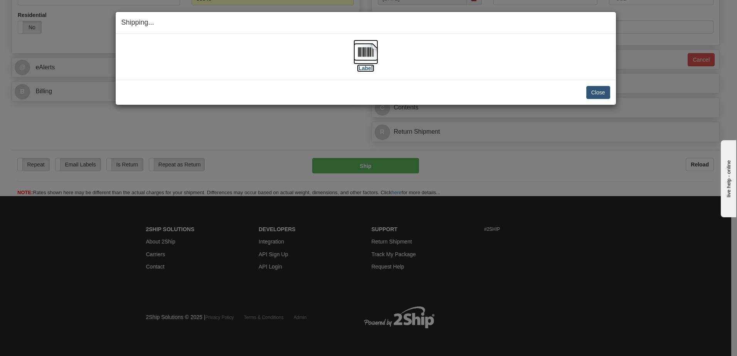
click at [368, 70] on label "[Label]" at bounding box center [366, 68] width 18 height 8
click at [406, 76] on div "[Label] IMPORTANT NOTICE Embassy / Consulate / Government Building / Hospital C…" at bounding box center [366, 57] width 500 height 46
click at [579, 91] on div "Close Cancel" at bounding box center [365, 92] width 489 height 13
click at [593, 92] on button "Close" at bounding box center [598, 92] width 24 height 13
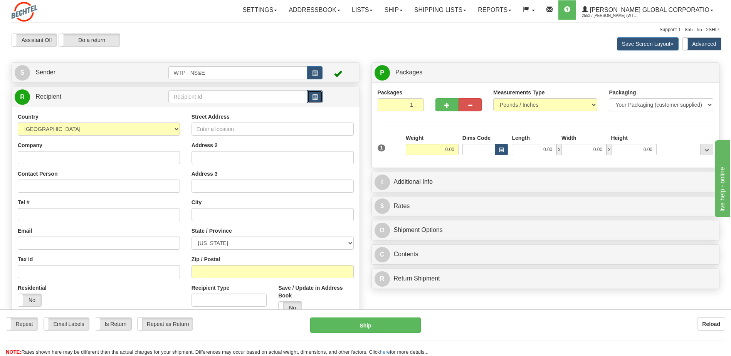
click at [314, 92] on button "button" at bounding box center [314, 96] width 15 height 13
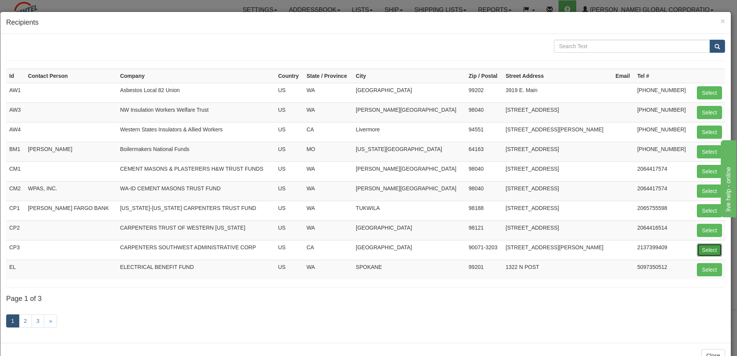
click at [700, 247] on button "Select" at bounding box center [709, 250] width 25 height 13
type input "CP3"
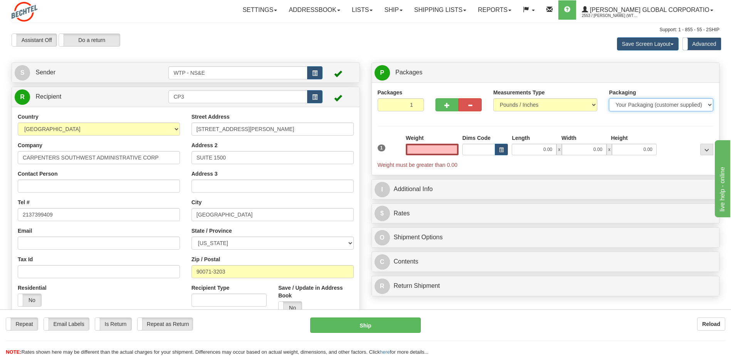
type input "0.00"
click at [629, 106] on select "Your Packaging (customer supplied) Envelope (carrier supplied) Pack (carrier su…" at bounding box center [661, 104] width 104 height 13
select select "2"
click at [609, 98] on select "Your Packaging (customer supplied) Envelope (carrier supplied) Pack (carrier su…" at bounding box center [661, 104] width 104 height 13
click at [441, 149] on input "0.00" at bounding box center [432, 150] width 53 height 12
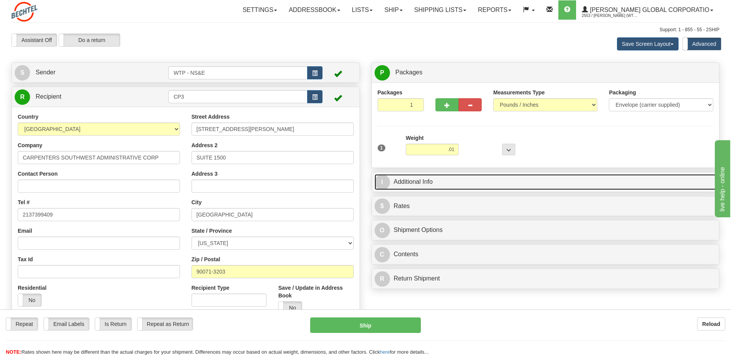
type input "0.01"
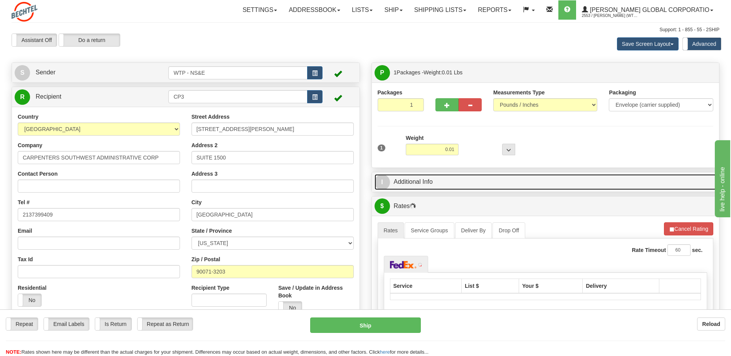
click at [449, 176] on link "I Additional Info" at bounding box center [546, 182] width 342 height 16
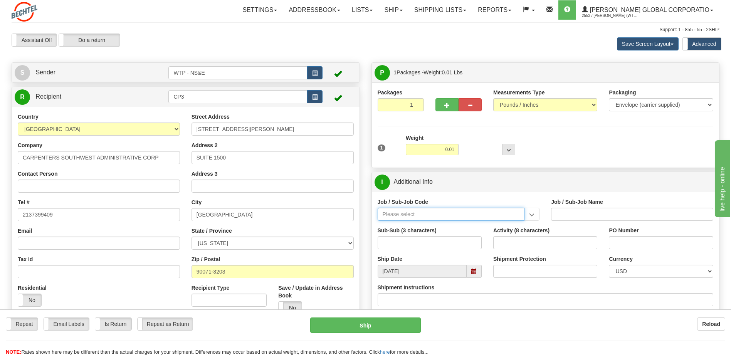
click at [409, 210] on input "Job / Sub-Job Code" at bounding box center [451, 214] width 147 height 13
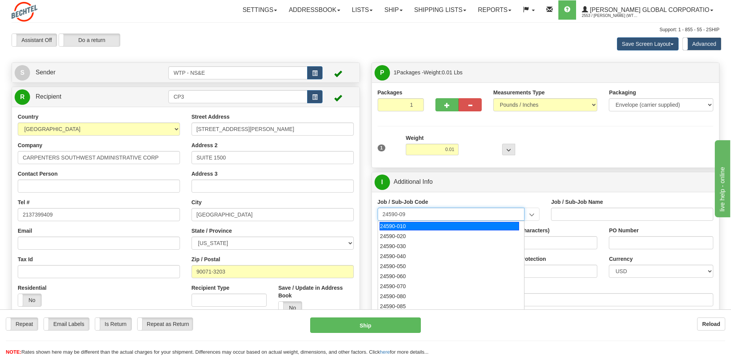
type input "24590-090"
click at [420, 228] on div "24590-090" at bounding box center [449, 226] width 139 height 8
type input "WTP - ALLOCATED COST-SHARED SERVICES"
type input "24590-090"
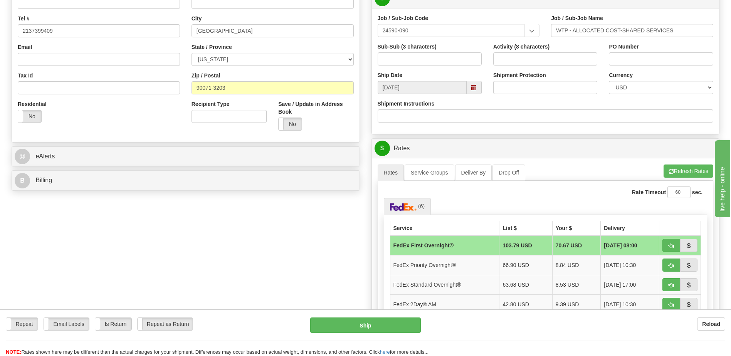
scroll to position [270, 0]
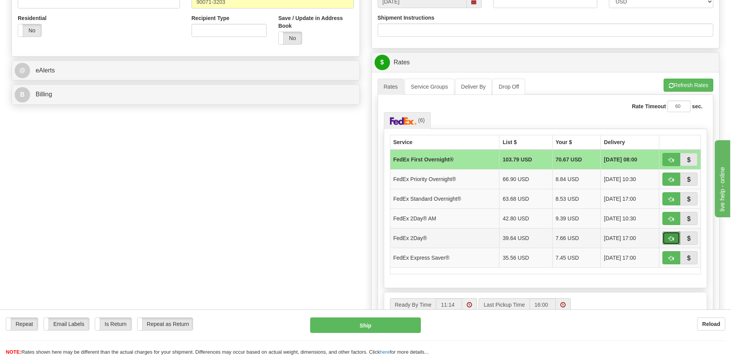
click at [672, 238] on span "button" at bounding box center [670, 238] width 5 height 5
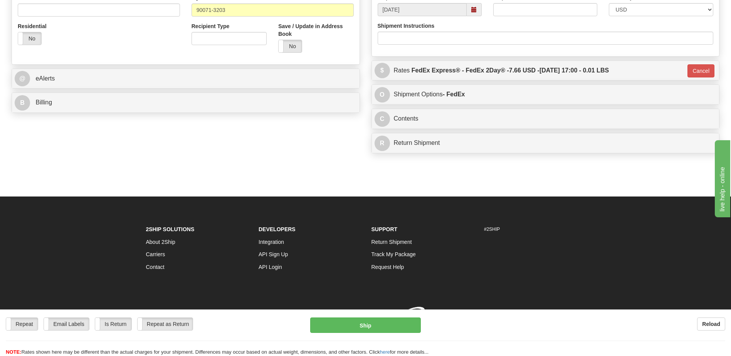
type input "03"
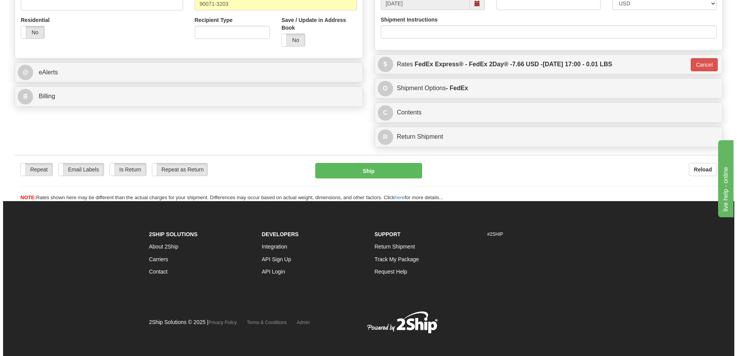
scroll to position [229, 0]
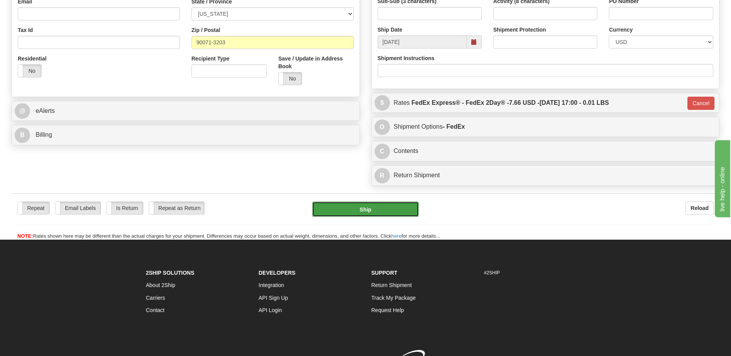
click at [354, 202] on button "Ship" at bounding box center [365, 209] width 106 height 15
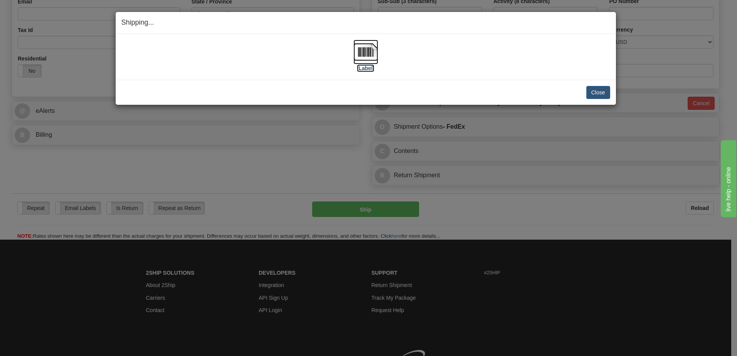
click at [367, 71] on label "[Label]" at bounding box center [366, 68] width 18 height 8
click at [481, 70] on div "[Label]" at bounding box center [365, 57] width 489 height 34
click at [593, 93] on button "Close" at bounding box center [598, 92] width 24 height 13
click at [598, 86] on button "Close" at bounding box center [598, 92] width 24 height 13
click at [477, 74] on div "[Label]" at bounding box center [365, 57] width 489 height 34
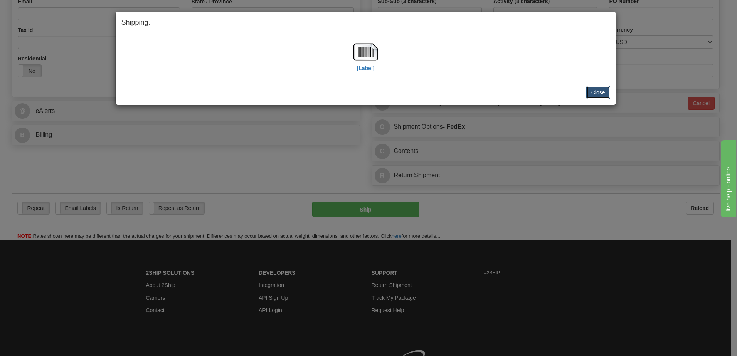
click at [594, 94] on button "Close" at bounding box center [598, 92] width 24 height 13
click at [508, 208] on div "Shipping... Your SHIPMENT will EXPIRE in [Label] IMPORTANT NOTICE Embassy / Con…" at bounding box center [368, 178] width 737 height 356
click at [596, 93] on button "Close" at bounding box center [598, 92] width 24 height 13
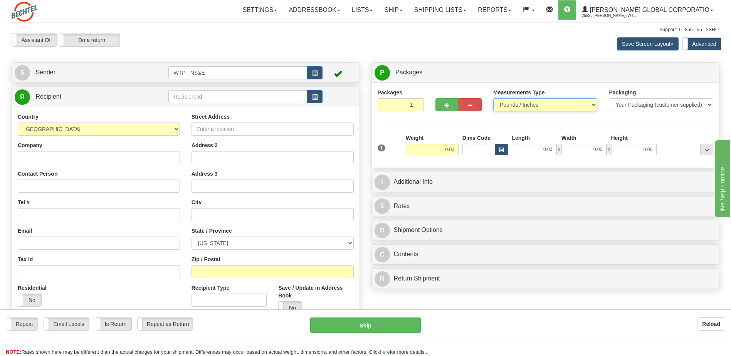
click at [580, 107] on select "Pounds / Inches Kilograms / Centimeters" at bounding box center [545, 104] width 104 height 13
click at [566, 87] on div "Packages 1 1 Measurements Type" at bounding box center [546, 124] width 348 height 85
click at [653, 105] on select "Your Packaging (customer supplied) Envelope (carrier supplied) Pack (carrier su…" at bounding box center [661, 104] width 104 height 13
select select "2"
click at [609, 98] on select "Your Packaging (customer supplied) Envelope (carrier supplied) Pack (carrier su…" at bounding box center [661, 104] width 104 height 13
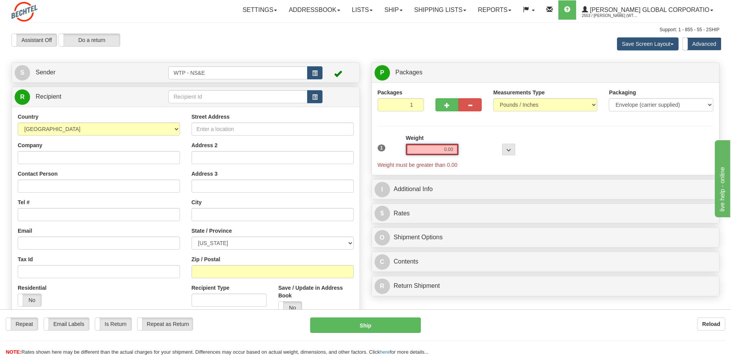
click at [456, 149] on input "0.00" at bounding box center [432, 150] width 53 height 12
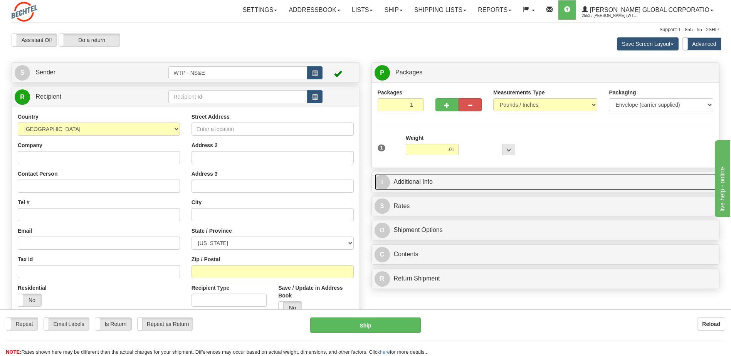
type input "0.01"
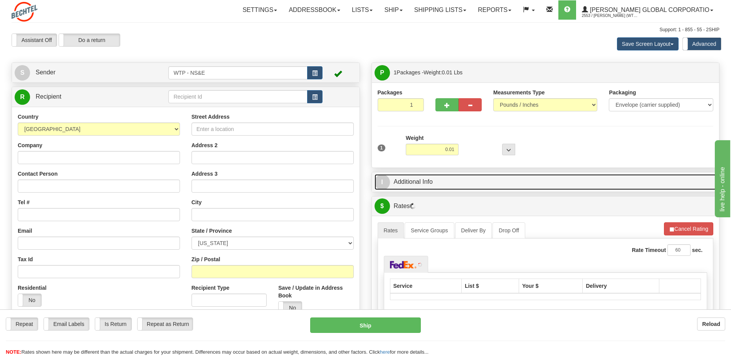
click at [468, 183] on link "I Additional Info" at bounding box center [546, 182] width 342 height 16
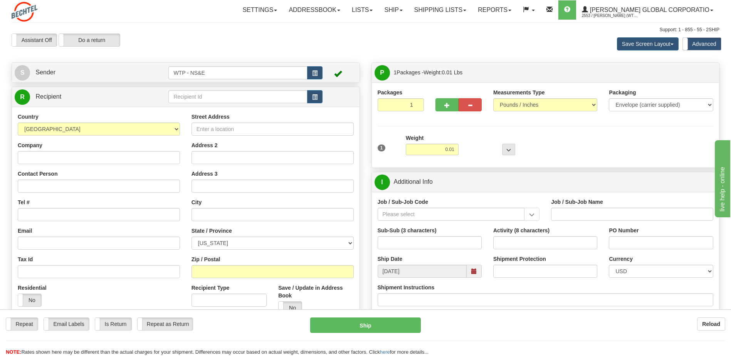
click at [427, 223] on div "Job / Sub-Job Code" at bounding box center [459, 212] width 174 height 29
click at [424, 217] on input "Job / Sub-Job Code" at bounding box center [451, 214] width 147 height 13
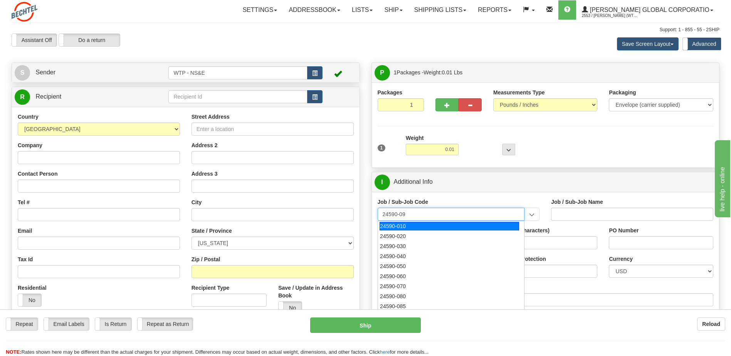
type input "24590-090"
click at [425, 228] on div "24590-090" at bounding box center [449, 226] width 139 height 8
type input "WTP - ALLOCATED COST-SHARED SERVICES"
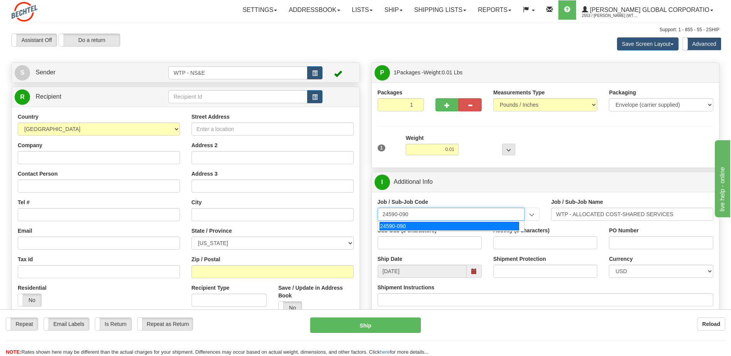
type input "24590-090"
click at [469, 196] on div "Job / Sub-Job Code 24590-090 24590-090 Job / Sub-Job Name WTP - ALLOCATED COST-…" at bounding box center [546, 255] width 348 height 126
click at [316, 100] on span "button" at bounding box center [314, 97] width 5 height 5
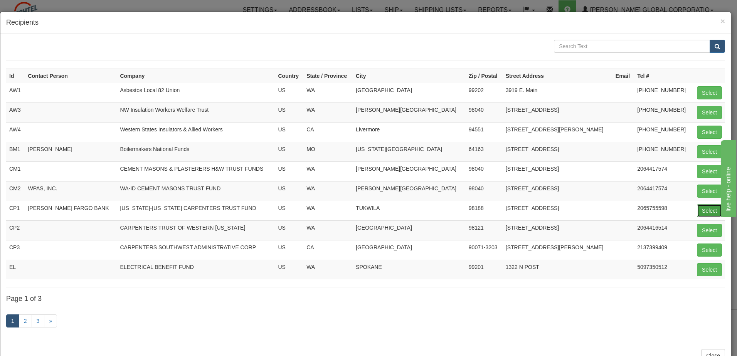
click at [703, 211] on button "Select" at bounding box center [709, 210] width 25 height 13
type input "CP1"
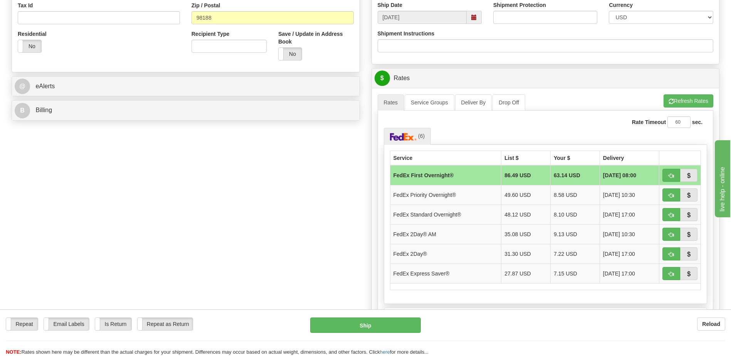
scroll to position [270, 0]
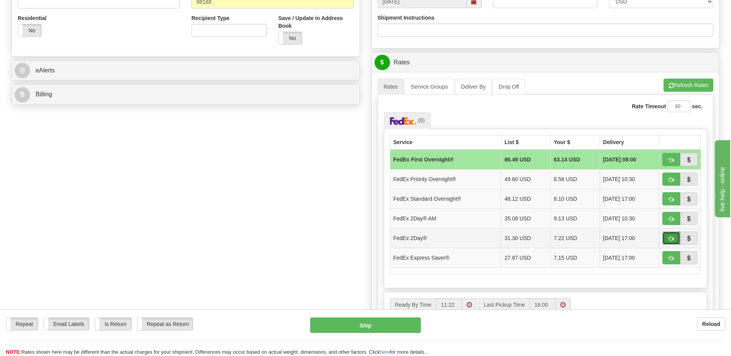
click at [671, 236] on span "button" at bounding box center [670, 238] width 5 height 5
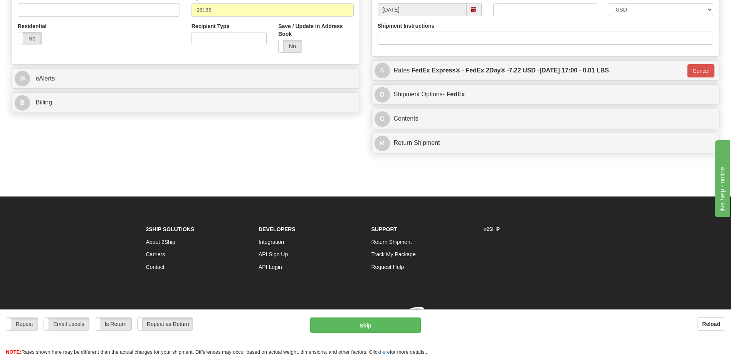
type input "03"
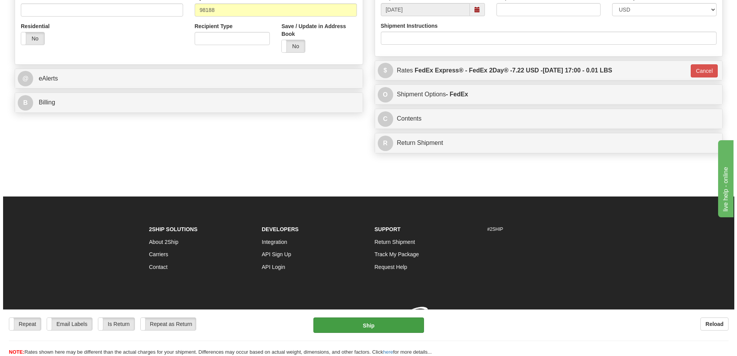
scroll to position [268, 0]
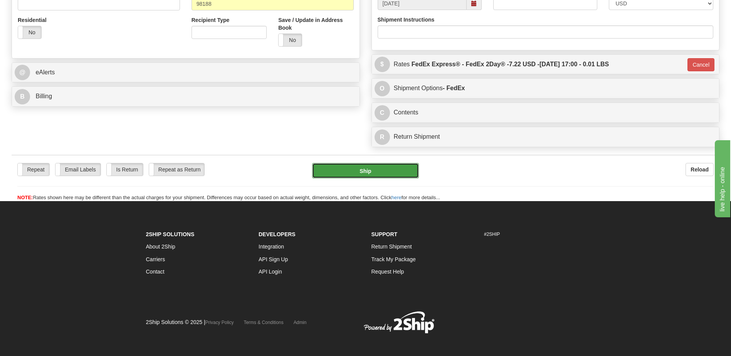
click at [356, 170] on button "Ship" at bounding box center [365, 170] width 106 height 15
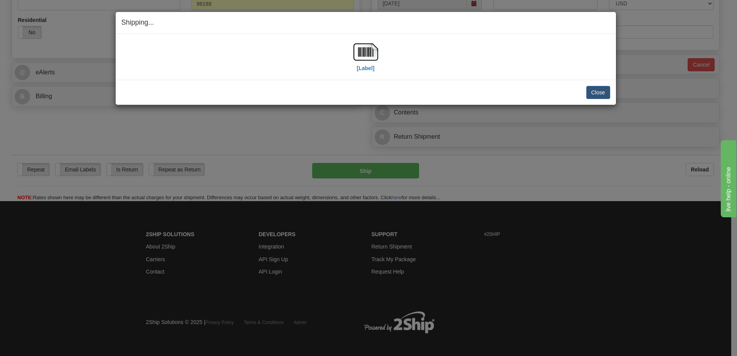
click at [363, 72] on div "[Label]" at bounding box center [365, 57] width 25 height 34
click at [364, 70] on label "[Label]" at bounding box center [366, 68] width 18 height 8
click at [596, 89] on button "Close" at bounding box center [598, 92] width 24 height 13
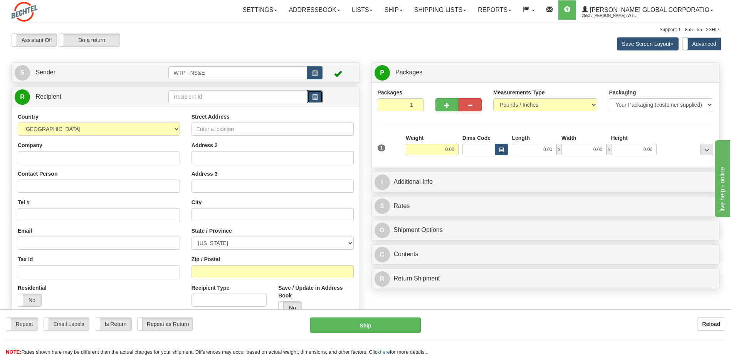
click at [315, 99] on span "button" at bounding box center [314, 97] width 5 height 5
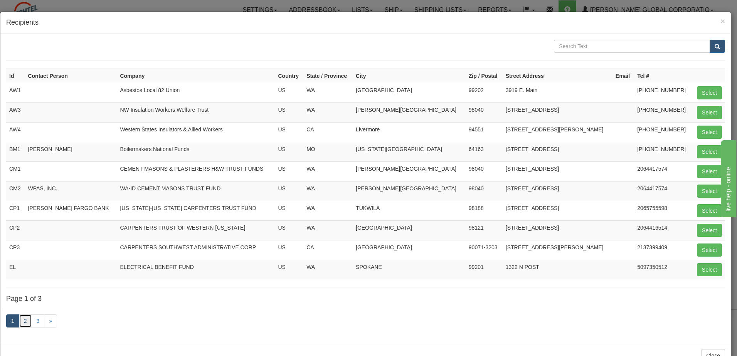
click at [26, 322] on link "2" at bounding box center [25, 320] width 13 height 13
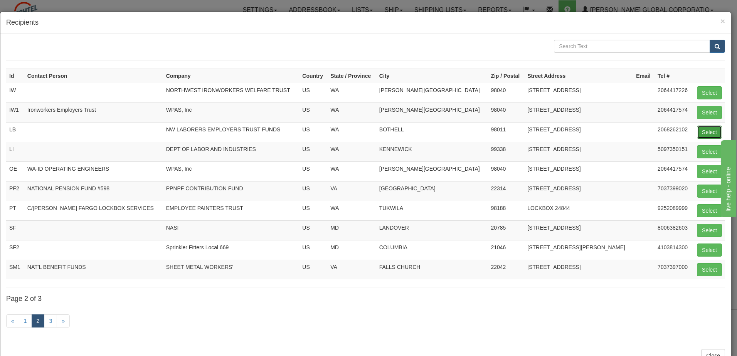
click at [706, 131] on button "Select" at bounding box center [709, 132] width 25 height 13
type input "LB"
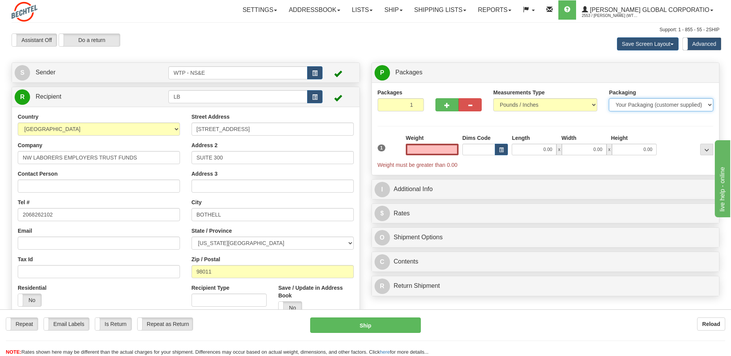
type input "0.00"
click at [656, 105] on select "Your Packaging (customer supplied) Envelope (carrier supplied) Pack (carrier su…" at bounding box center [661, 104] width 104 height 13
select select "3"
click at [609, 98] on select "Your Packaging (customer supplied) Envelope (carrier supplied) Pack (carrier su…" at bounding box center [661, 104] width 104 height 13
click at [430, 150] on input "0.00" at bounding box center [432, 150] width 53 height 12
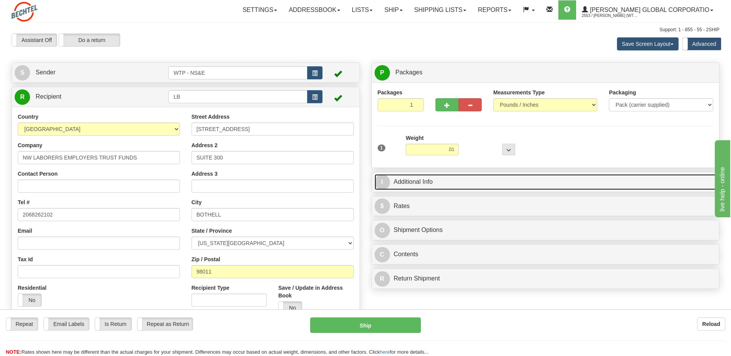
type input "0.01"
click at [431, 187] on link "I Additional Info" at bounding box center [546, 182] width 342 height 16
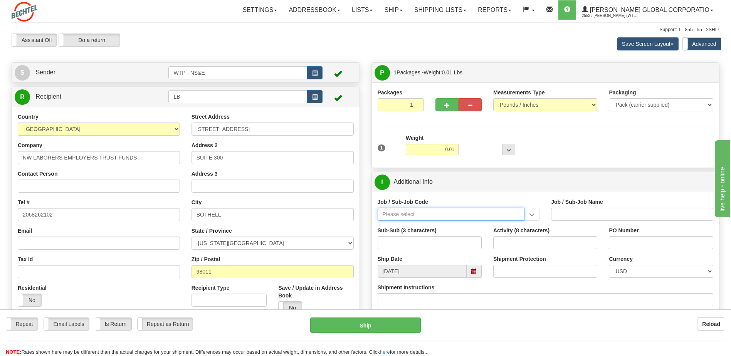
click at [415, 214] on input "Job / Sub-Job Code" at bounding box center [451, 214] width 147 height 13
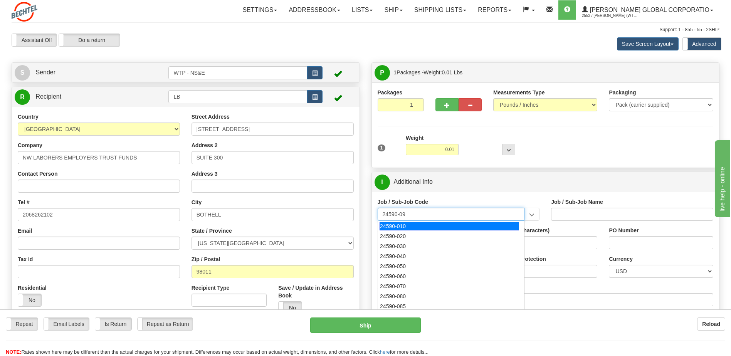
type input "24590-090"
click at [417, 224] on div "24590-090" at bounding box center [449, 226] width 139 height 8
type input "WTP - ALLOCATED COST-SHARED SERVICES"
type input "24590-090"
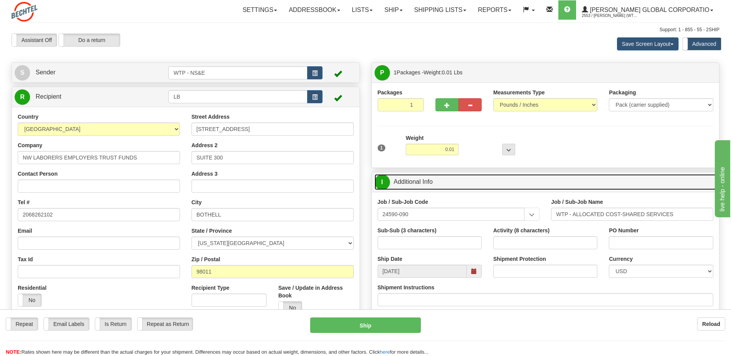
click at [468, 187] on link "I Additional Info" at bounding box center [546, 182] width 342 height 16
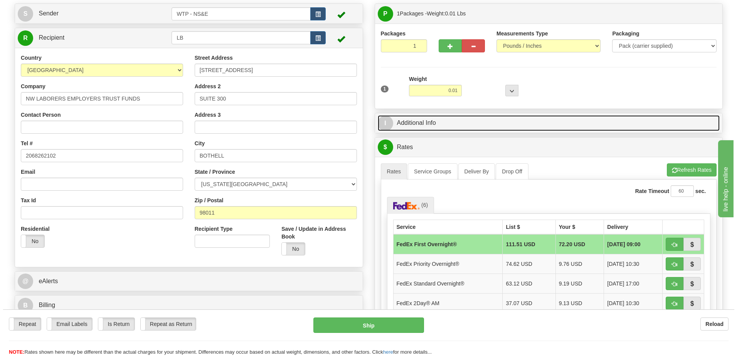
scroll to position [154, 0]
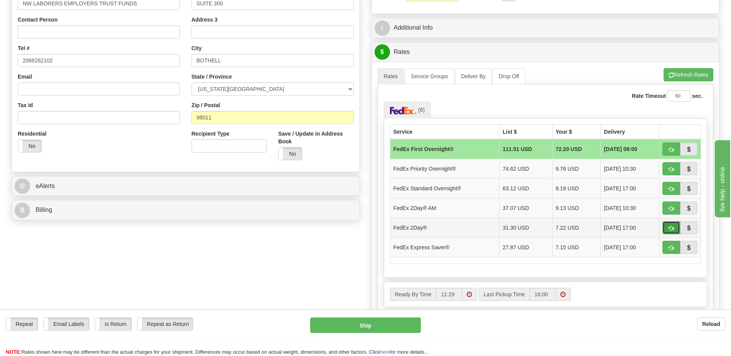
click at [672, 228] on span "button" at bounding box center [670, 228] width 5 height 5
type input "03"
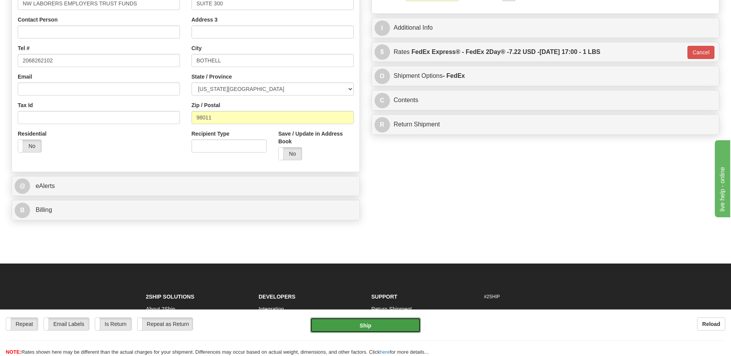
click at [361, 329] on button "Ship" at bounding box center [365, 324] width 110 height 15
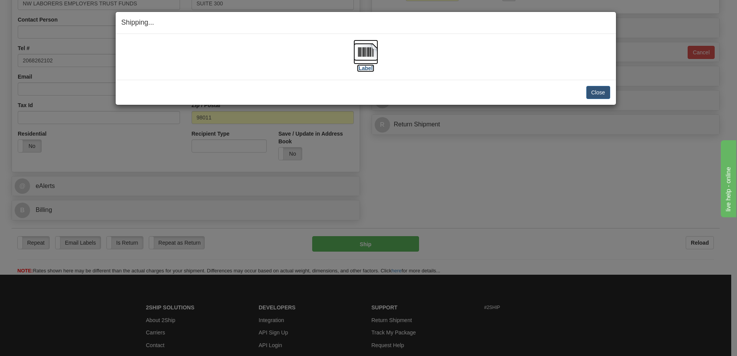
click at [361, 70] on label "[Label]" at bounding box center [366, 68] width 18 height 8
click at [596, 94] on button "Close" at bounding box center [598, 92] width 24 height 13
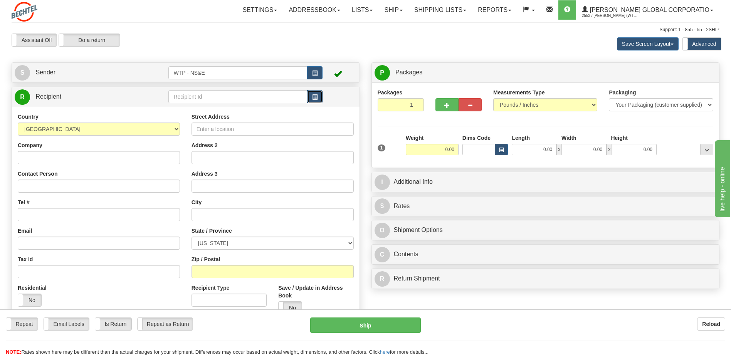
click at [316, 98] on span "button" at bounding box center [314, 97] width 5 height 5
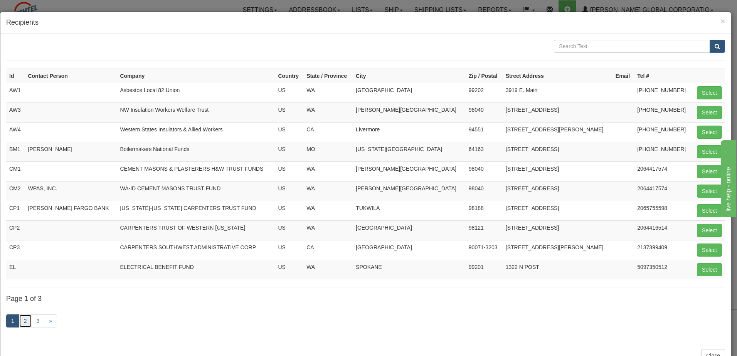
click at [25, 321] on link "2" at bounding box center [25, 320] width 13 height 13
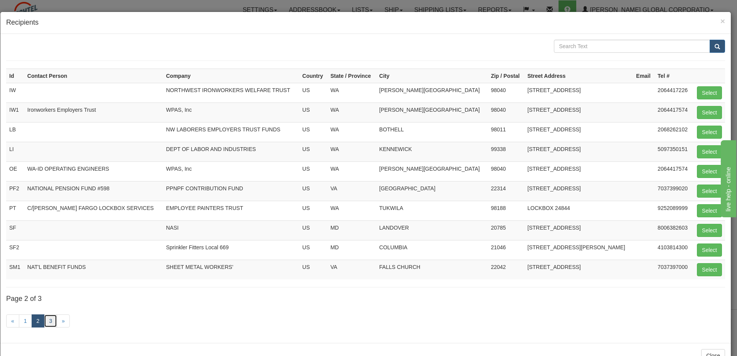
click at [52, 320] on link "3" at bounding box center [50, 320] width 13 height 13
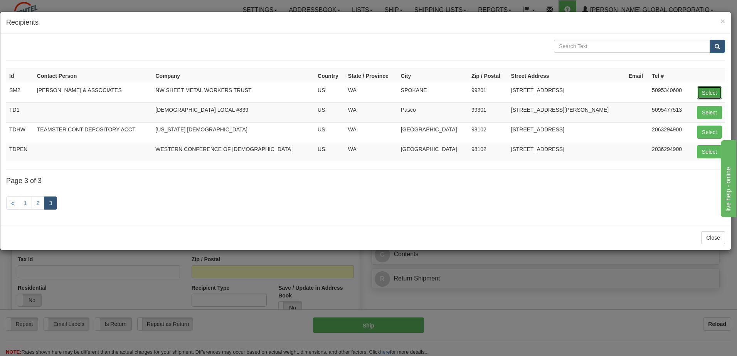
click at [713, 96] on button "Select" at bounding box center [709, 92] width 25 height 13
type input "SM2"
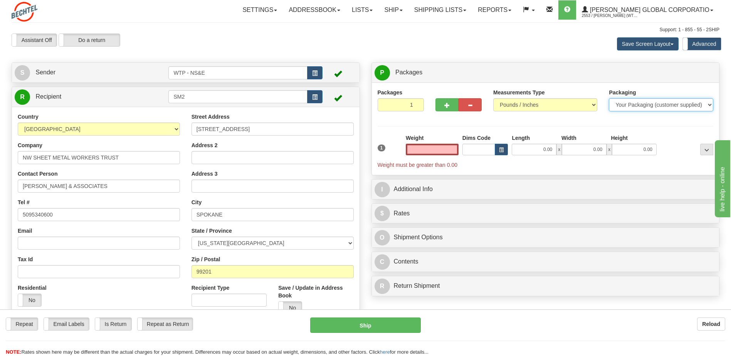
type input "0.00"
click at [639, 102] on select "Your Packaging (customer supplied) Envelope (carrier supplied) Pack (carrier su…" at bounding box center [661, 104] width 104 height 13
select select "2"
click at [609, 98] on select "Your Packaging (customer supplied) Envelope (carrier supplied) Pack (carrier su…" at bounding box center [661, 104] width 104 height 13
click at [454, 147] on input "0.00" at bounding box center [432, 150] width 53 height 12
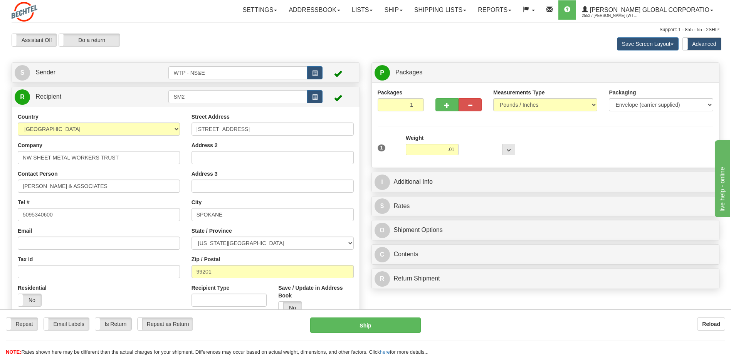
type input "0.01"
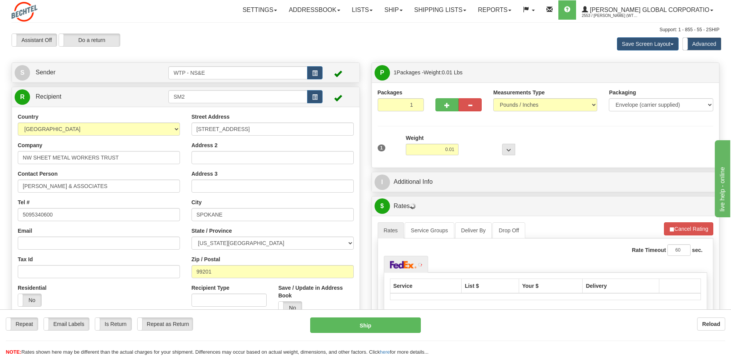
click at [452, 190] on div "I Additional Info" at bounding box center [546, 182] width 348 height 20
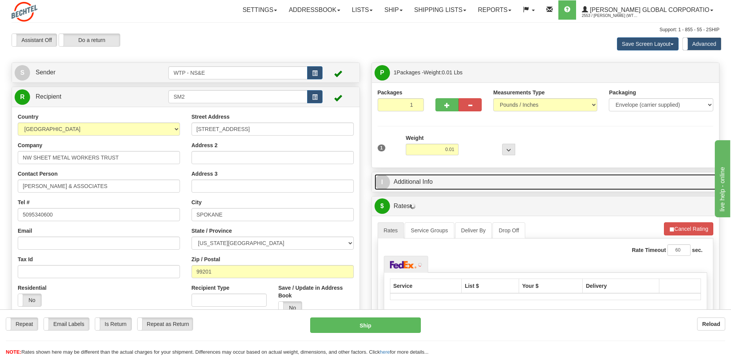
click at [426, 184] on link "I Additional Info" at bounding box center [546, 182] width 342 height 16
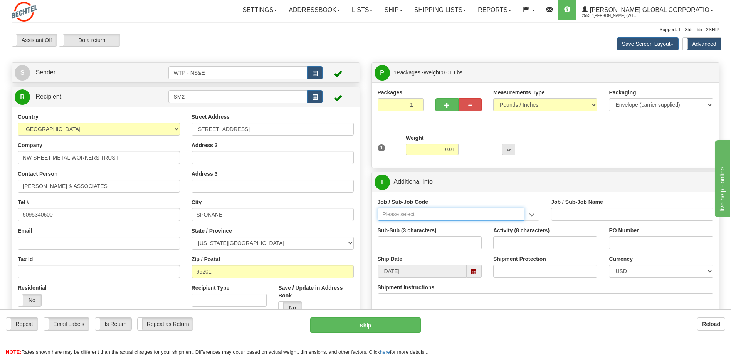
click at [403, 215] on input "Job / Sub-Job Code" at bounding box center [451, 214] width 147 height 13
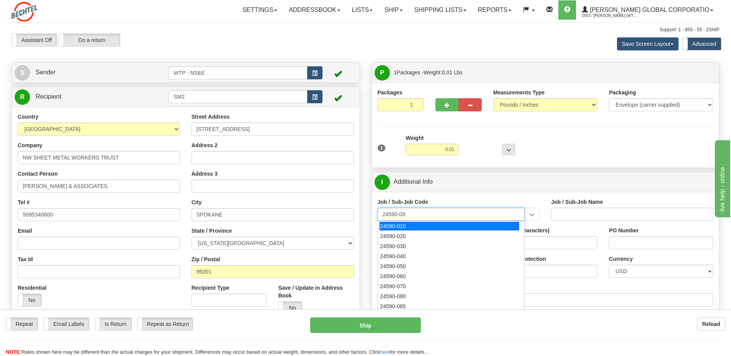
type input "24590-090"
click at [409, 224] on div "24590-090" at bounding box center [449, 226] width 139 height 8
type input "WTP - ALLOCATED COST-SHARED SERVICES"
type input "24590-090"
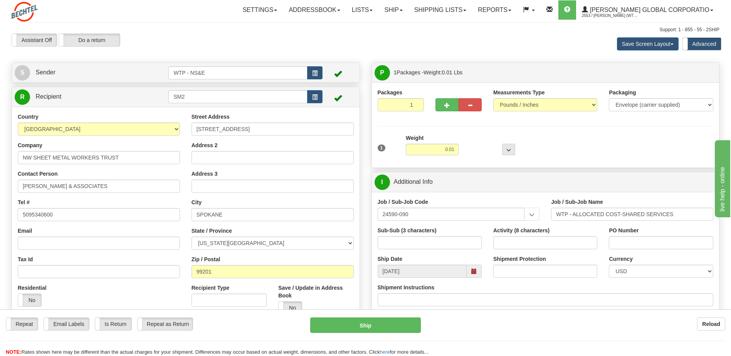
click at [461, 196] on div "Job / Sub-Job Code 24590-090 24590-090 Job / Sub-Job Name WTP - ALLOCATED COST-…" at bounding box center [546, 255] width 348 height 126
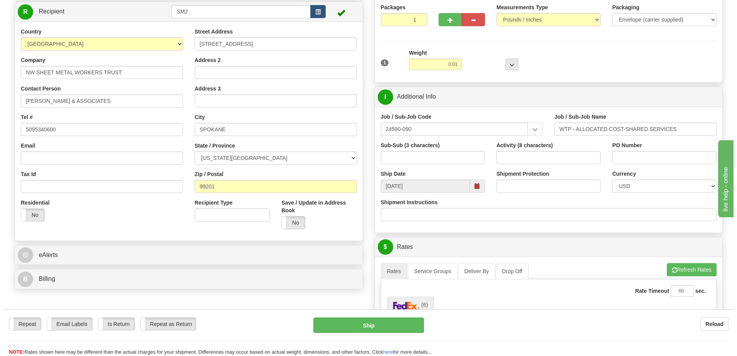
scroll to position [231, 0]
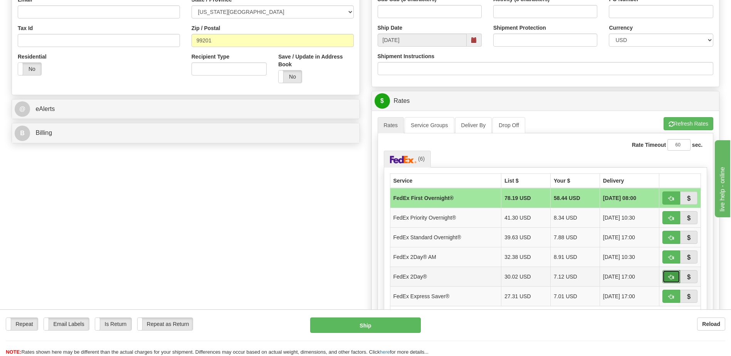
click at [667, 275] on button "button" at bounding box center [671, 276] width 18 height 13
type input "03"
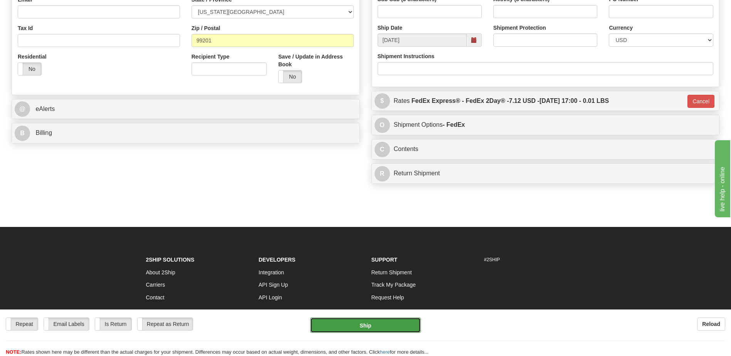
click at [359, 328] on button "Ship" at bounding box center [365, 324] width 110 height 15
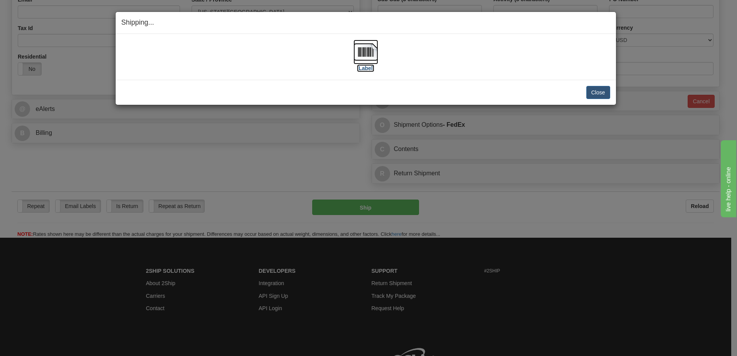
click at [361, 69] on label "[Label]" at bounding box center [366, 68] width 18 height 8
click at [473, 46] on div "[Label]" at bounding box center [365, 57] width 489 height 34
click at [599, 96] on button "Close" at bounding box center [598, 92] width 24 height 13
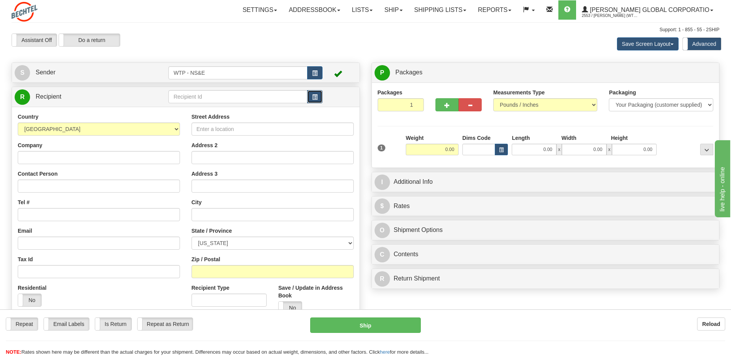
click at [314, 95] on span "button" at bounding box center [314, 97] width 5 height 5
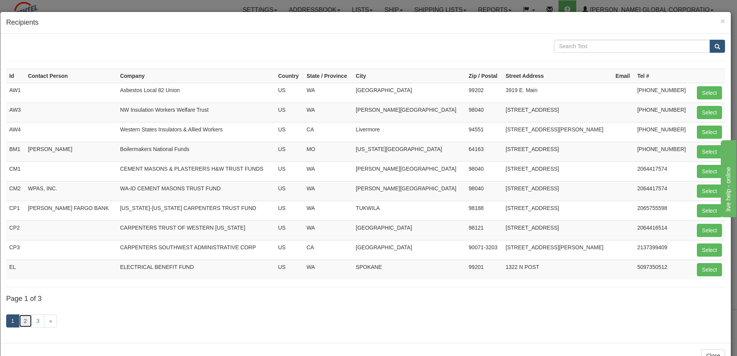
click at [26, 324] on link "2" at bounding box center [25, 320] width 13 height 13
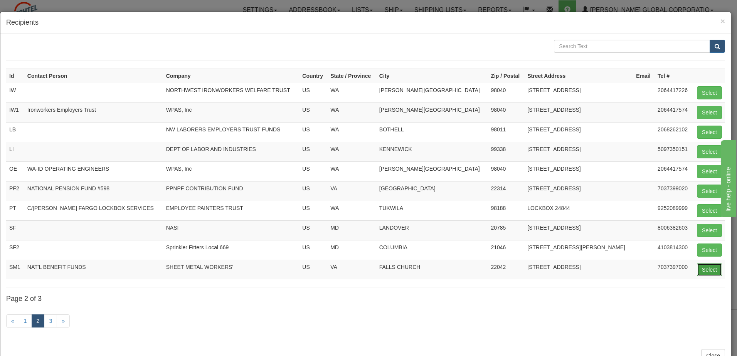
click at [702, 266] on button "Select" at bounding box center [709, 269] width 25 height 13
type input "SM1"
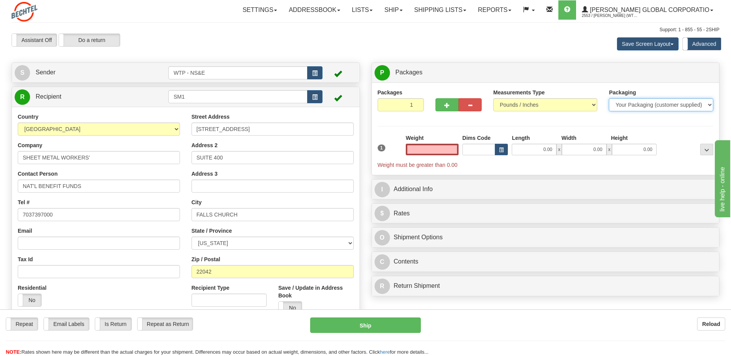
type input "0.00"
click at [655, 108] on select "Your Packaging (customer supplied) Envelope (carrier supplied) Pack (carrier su…" at bounding box center [661, 104] width 104 height 13
select select "2"
click at [609, 98] on select "Your Packaging (customer supplied) Envelope (carrier supplied) Pack (carrier su…" at bounding box center [661, 104] width 104 height 13
click at [417, 153] on input "0.00" at bounding box center [432, 150] width 53 height 12
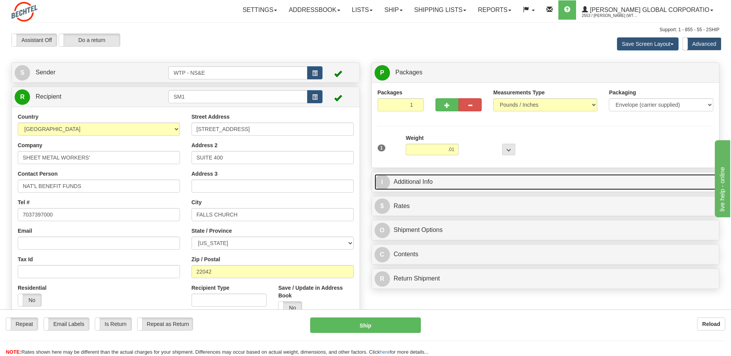
type input "0.01"
click at [426, 181] on link "I Additional Info" at bounding box center [546, 182] width 342 height 16
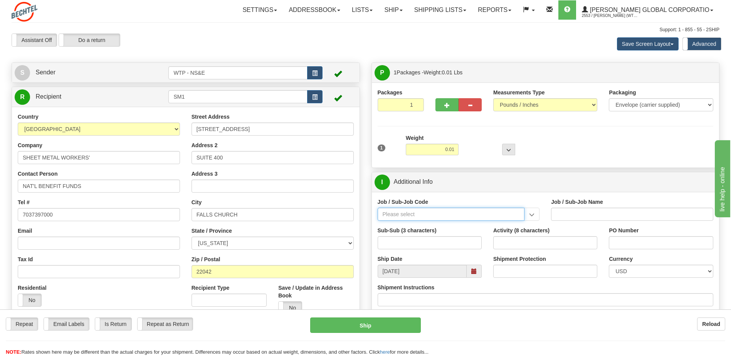
click at [414, 215] on input "Job / Sub-Job Code" at bounding box center [451, 214] width 147 height 13
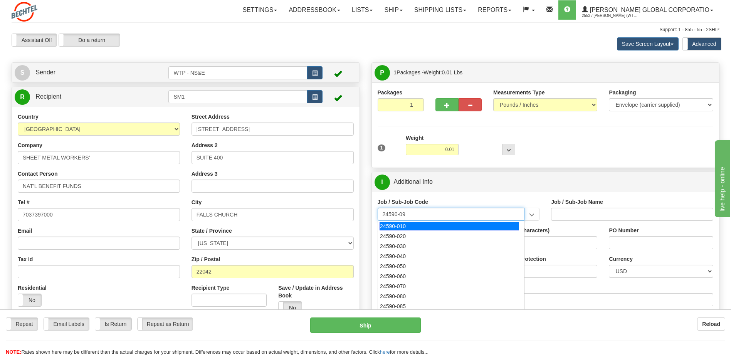
type input "24590-090"
click at [400, 222] on div "24590-090" at bounding box center [449, 226] width 139 height 8
type input "WTP - ALLOCATED COST-SHARED SERVICES"
type input "24590-090"
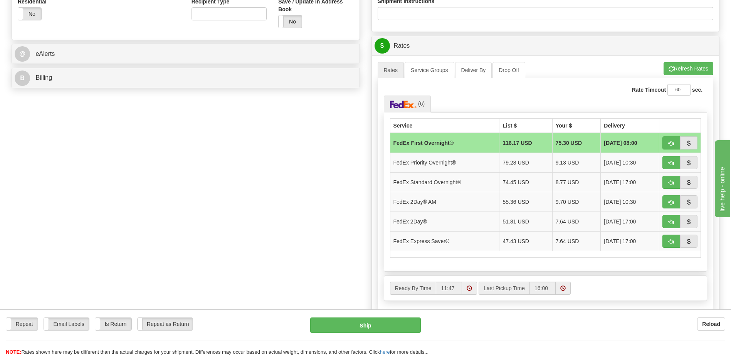
scroll to position [308, 0]
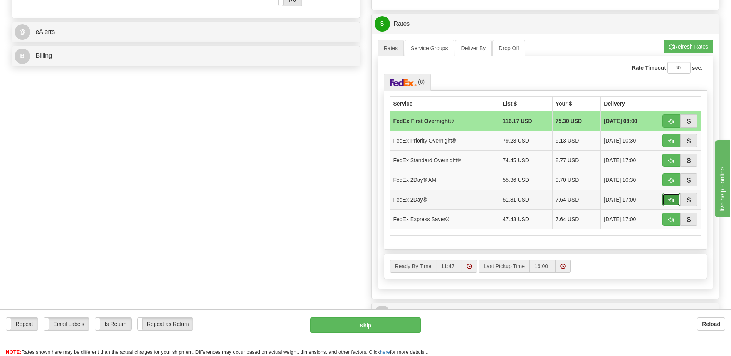
click at [668, 198] on span "button" at bounding box center [670, 200] width 5 height 5
type input "03"
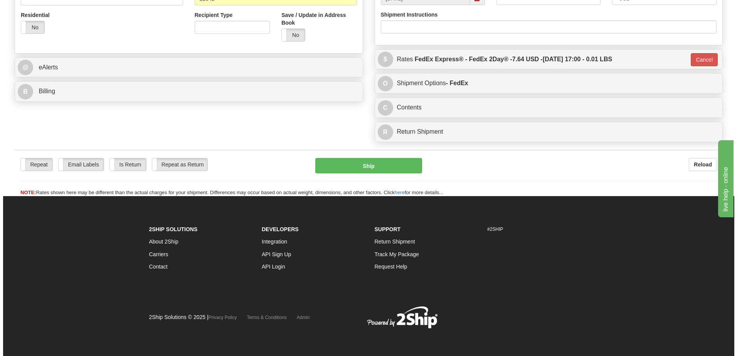
scroll to position [273, 0]
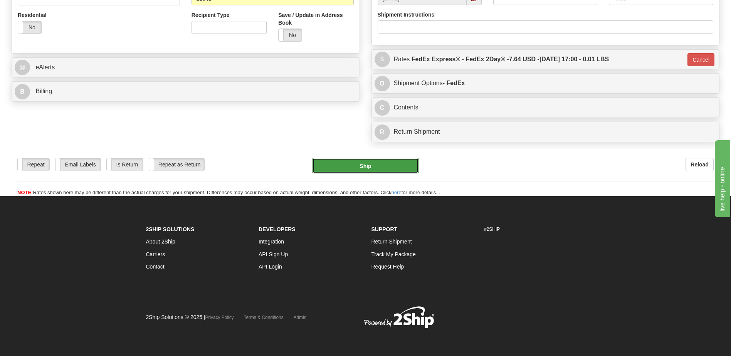
click at [351, 164] on button "Ship" at bounding box center [365, 165] width 106 height 15
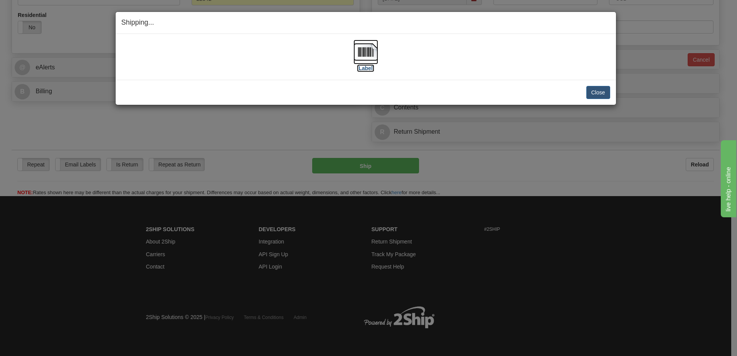
click at [364, 71] on label "[Label]" at bounding box center [366, 68] width 18 height 8
click at [468, 66] on div "[Label]" at bounding box center [365, 57] width 489 height 34
click at [594, 89] on button "Close" at bounding box center [598, 92] width 24 height 13
